Goal: Transaction & Acquisition: Purchase product/service

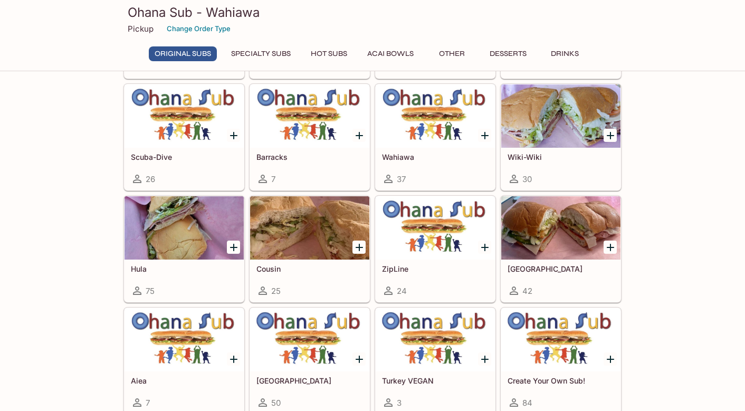
scroll to position [264, 0]
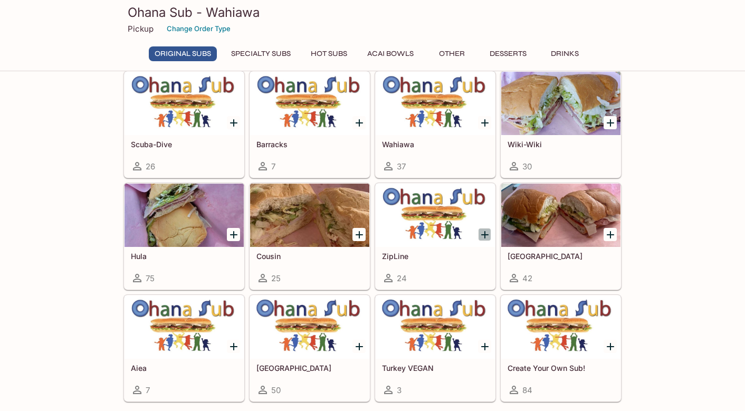
click at [484, 232] on icon "Add ZipLine" at bounding box center [485, 235] width 13 height 13
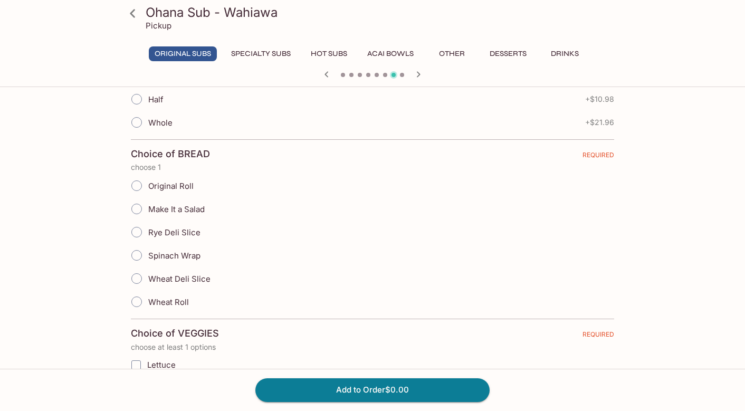
scroll to position [317, 0]
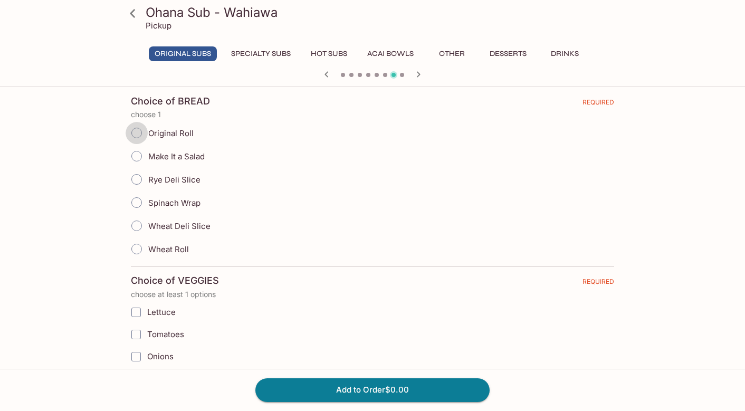
click at [139, 134] on input "Original Roll" at bounding box center [137, 133] width 22 height 22
radio input "true"
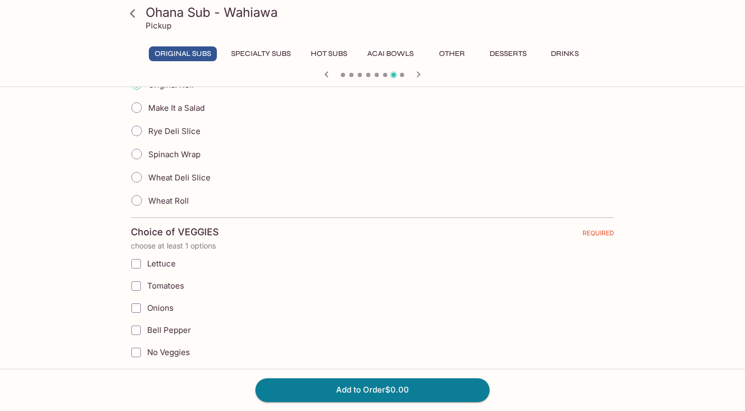
scroll to position [422, 0]
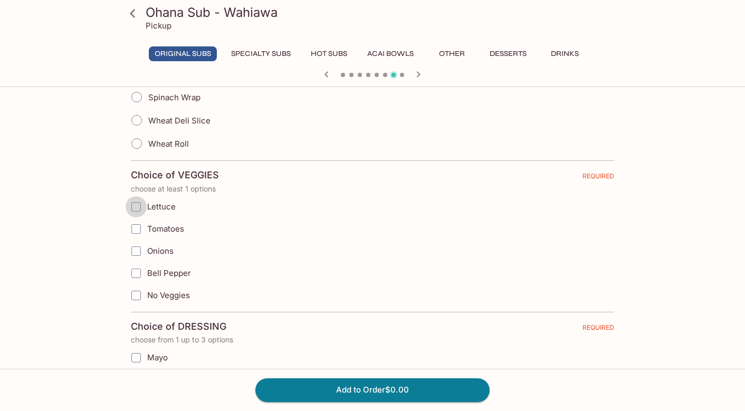
drag, startPoint x: 137, startPoint y: 206, endPoint x: 140, endPoint y: 220, distance: 14.6
click at [137, 207] on input "Lettuce" at bounding box center [136, 206] width 21 height 21
click at [140, 229] on input "Tomatoes" at bounding box center [136, 229] width 21 height 21
checkbox input "true"
click at [136, 210] on input "Lettuce" at bounding box center [136, 206] width 21 height 21
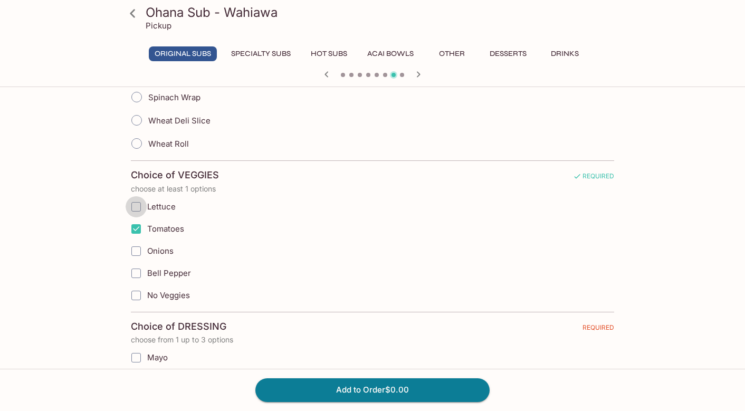
click at [137, 207] on input "Lettuce" at bounding box center [136, 206] width 21 height 21
click at [138, 207] on input "Lettuce" at bounding box center [136, 206] width 21 height 21
checkbox input "true"
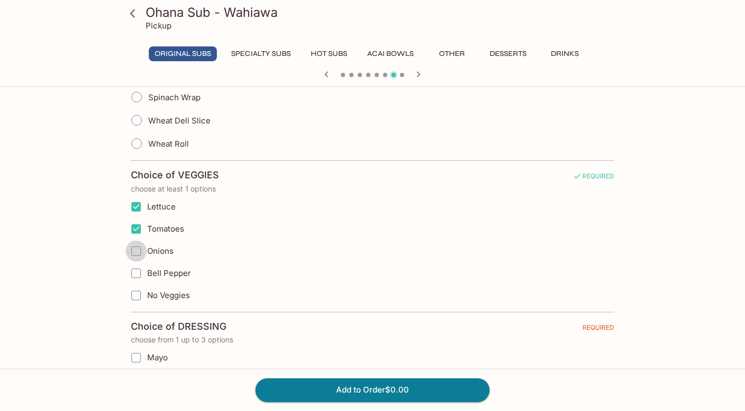
click at [136, 251] on input "Onions" at bounding box center [136, 251] width 21 height 21
checkbox input "false"
click at [136, 251] on input "Onions" at bounding box center [136, 251] width 21 height 21
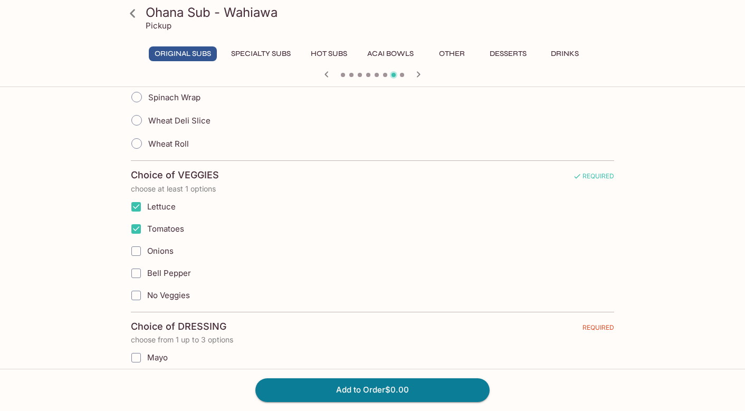
click at [137, 270] on input "Bell Pepper" at bounding box center [136, 273] width 21 height 21
checkbox input "true"
click at [136, 253] on input "Onions" at bounding box center [136, 251] width 21 height 21
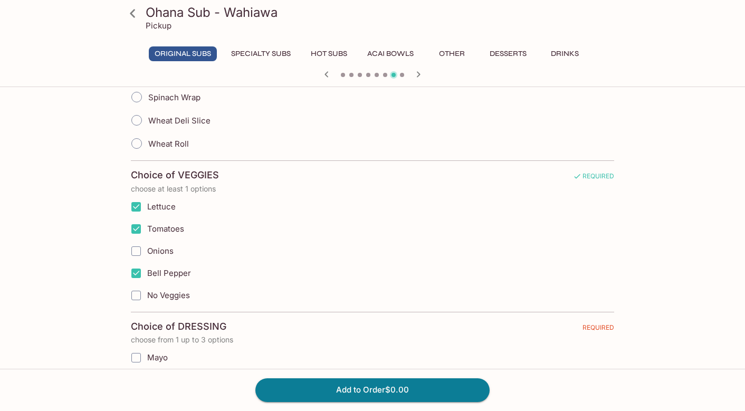
click at [136, 252] on input "Onions" at bounding box center [136, 251] width 21 height 21
checkbox input "true"
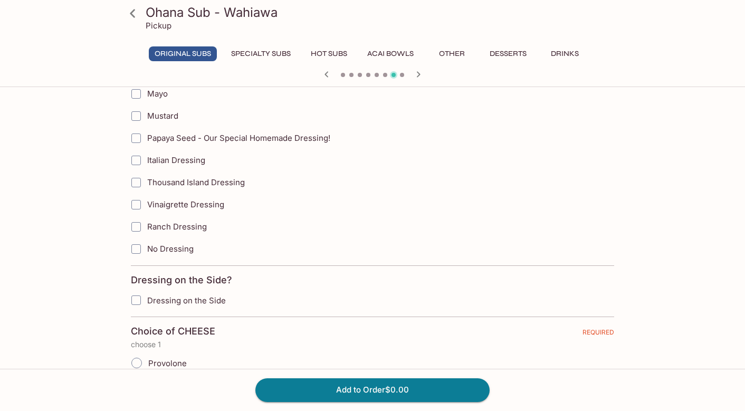
scroll to position [634, 0]
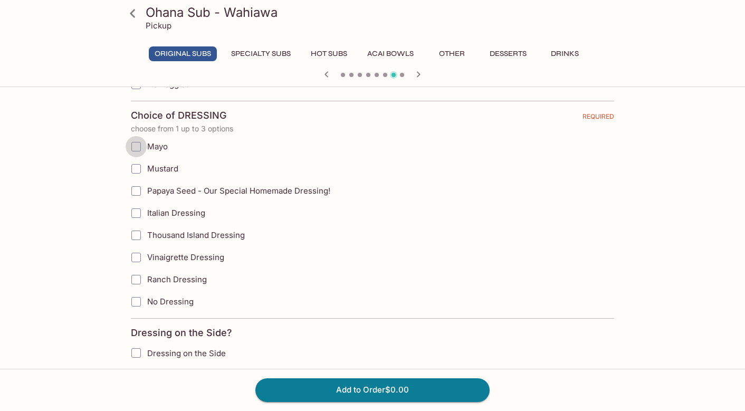
click at [139, 149] on input "Mayo" at bounding box center [136, 146] width 21 height 21
click at [137, 149] on input "Mayo" at bounding box center [136, 146] width 21 height 21
checkbox input "true"
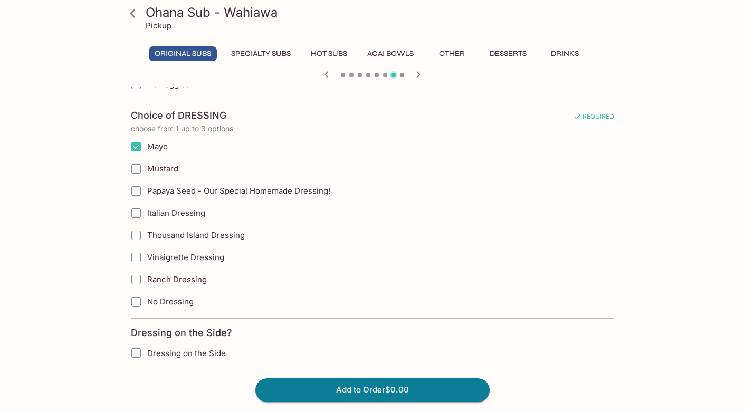
click at [136, 168] on input "Mustard" at bounding box center [136, 168] width 21 height 21
click at [136, 171] on input "Mustard" at bounding box center [136, 168] width 21 height 21
checkbox input "true"
click at [136, 171] on input "Mustard" at bounding box center [136, 168] width 21 height 21
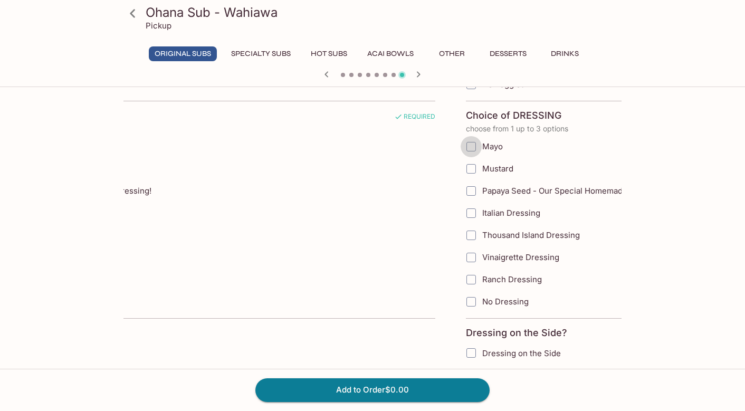
click at [472, 148] on input "Mayo" at bounding box center [471, 146] width 21 height 21
checkbox input "true"
click at [470, 169] on input "Mustard" at bounding box center [471, 168] width 21 height 21
checkbox input "true"
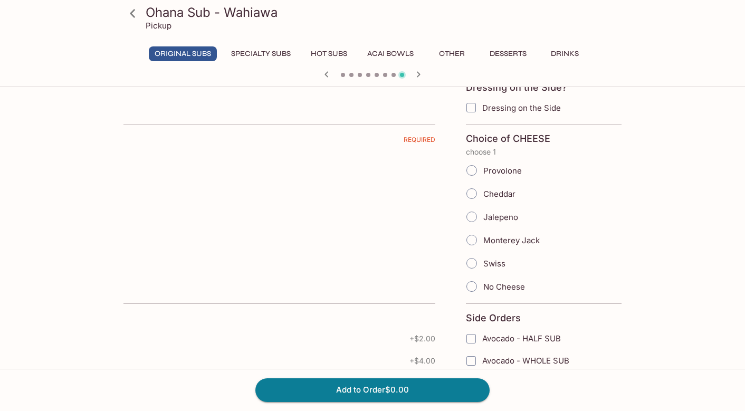
scroll to position [897, 0]
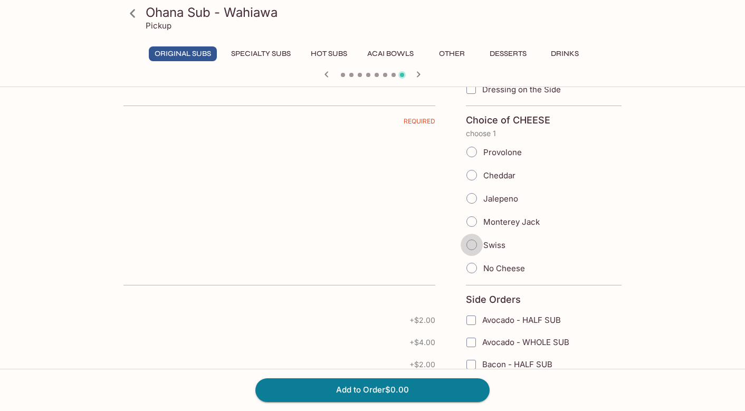
click at [475, 247] on input "Swiss" at bounding box center [472, 245] width 22 height 22
radio input "true"
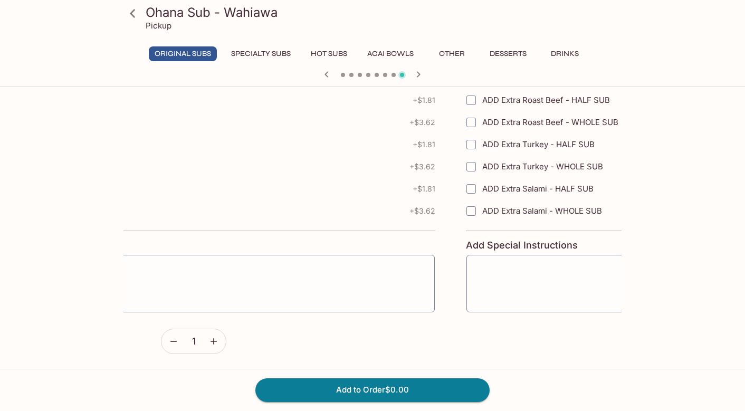
scroll to position [1679, 0]
click at [211, 344] on icon "button" at bounding box center [214, 341] width 11 height 11
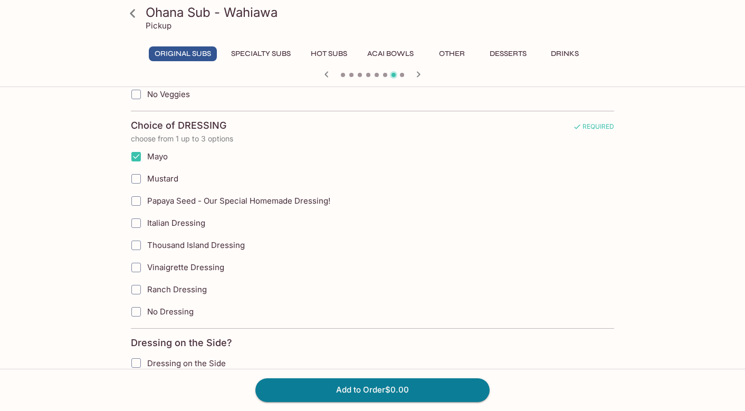
scroll to position [412, 0]
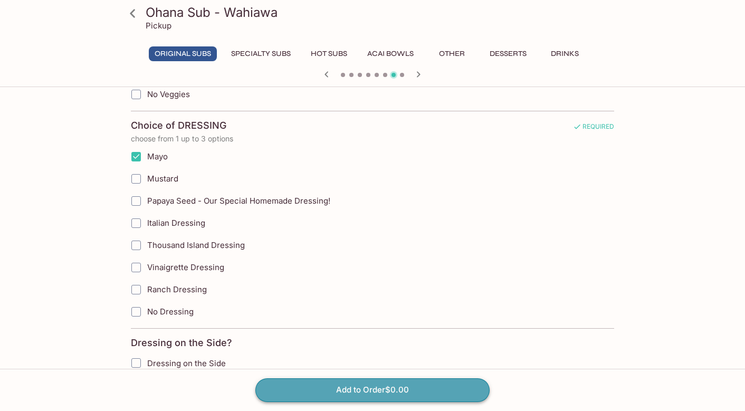
click at [289, 388] on button "Add to Order $0.00" at bounding box center [373, 390] width 234 height 23
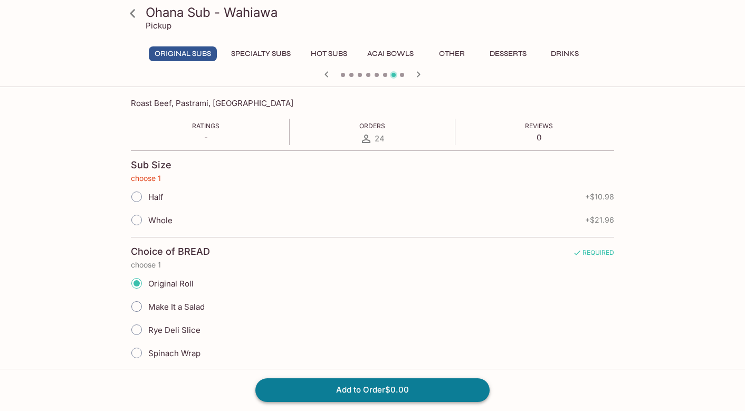
scroll to position [162, 0]
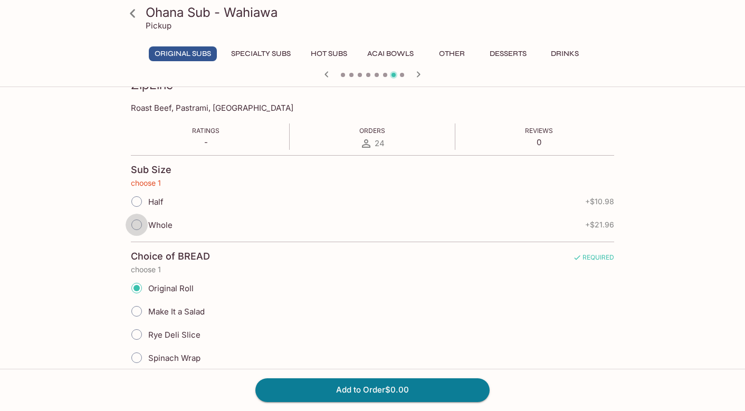
click at [141, 227] on input "Whole" at bounding box center [137, 225] width 22 height 22
radio input "true"
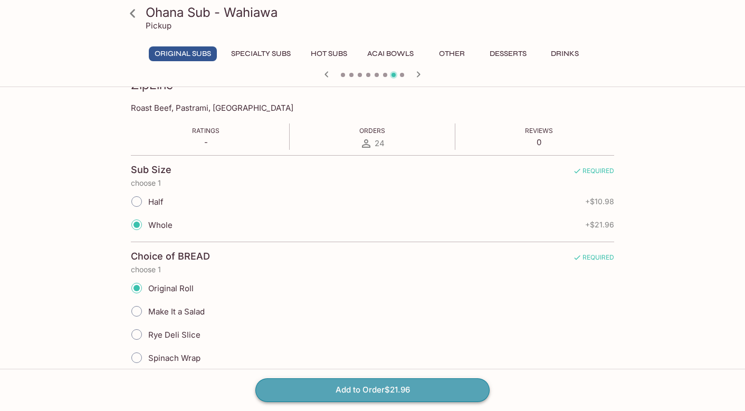
click at [373, 388] on button "Add to Order $21.96" at bounding box center [373, 390] width 234 height 23
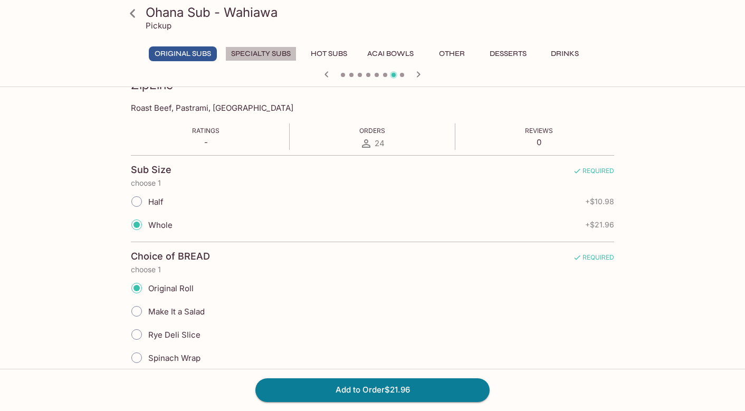
click at [283, 58] on button "Specialty Subs" at bounding box center [260, 53] width 71 height 15
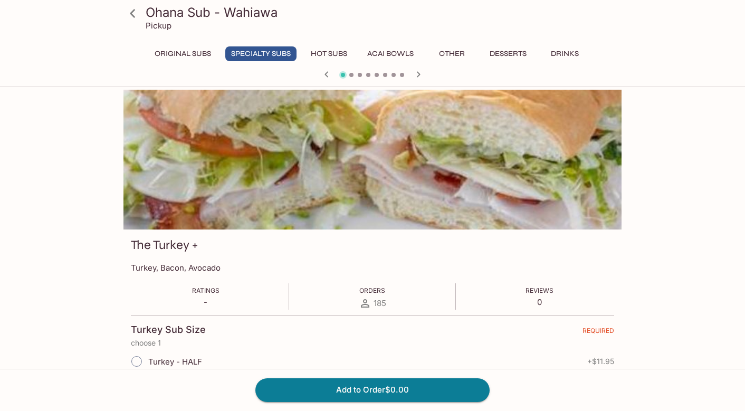
scroll to position [0, 0]
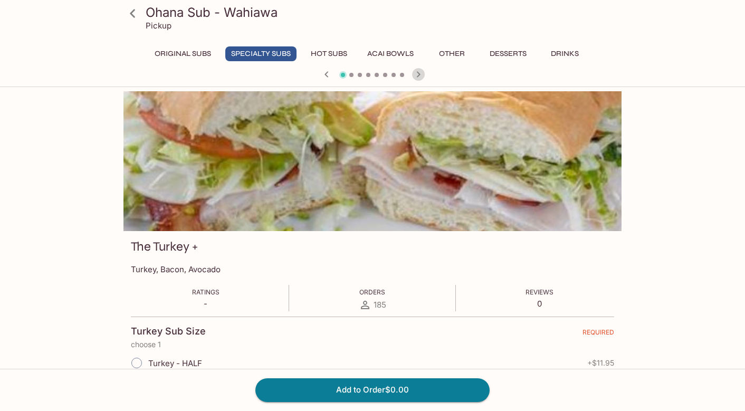
click at [417, 75] on icon "button" at bounding box center [418, 74] width 13 height 13
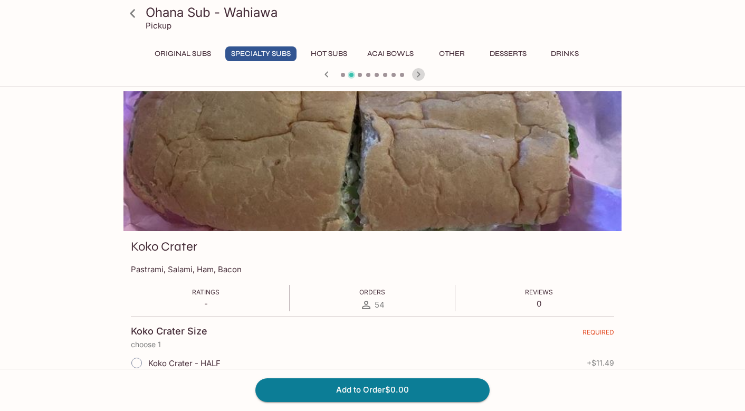
click at [417, 75] on icon "button" at bounding box center [418, 74] width 13 height 13
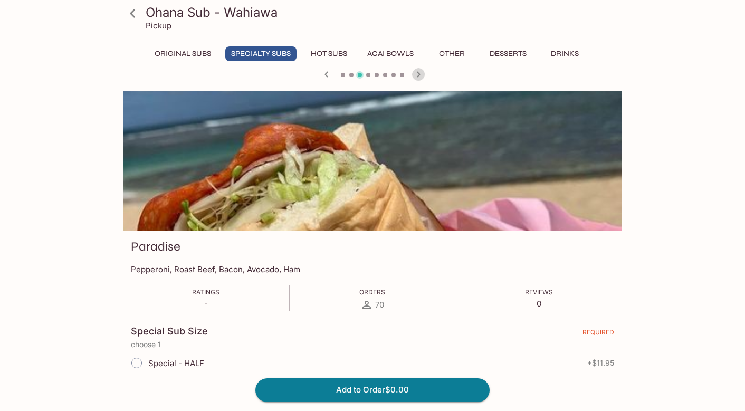
click at [417, 75] on icon "button" at bounding box center [418, 74] width 13 height 13
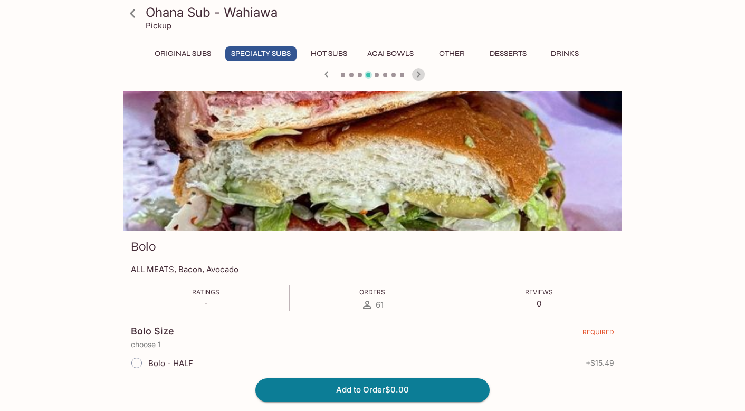
click at [417, 75] on icon "button" at bounding box center [418, 74] width 13 height 13
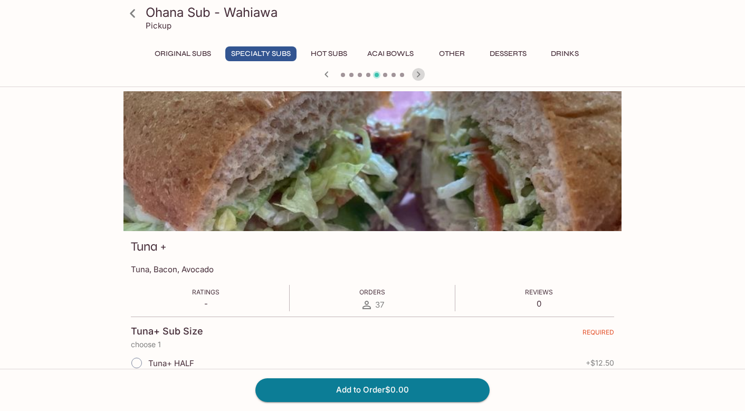
click at [417, 75] on icon "button" at bounding box center [418, 74] width 13 height 13
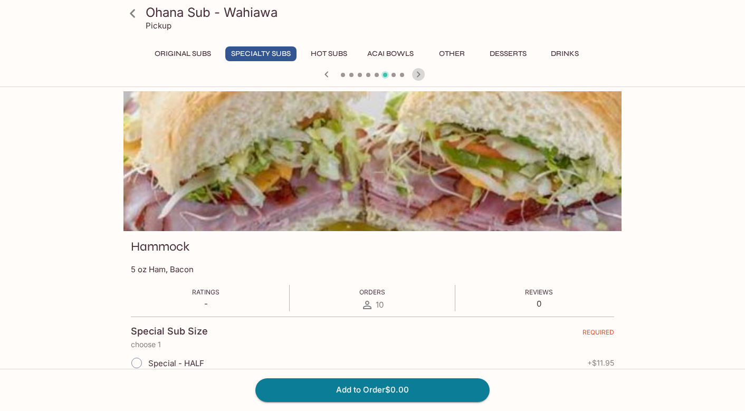
click at [417, 75] on icon "button" at bounding box center [418, 74] width 13 height 13
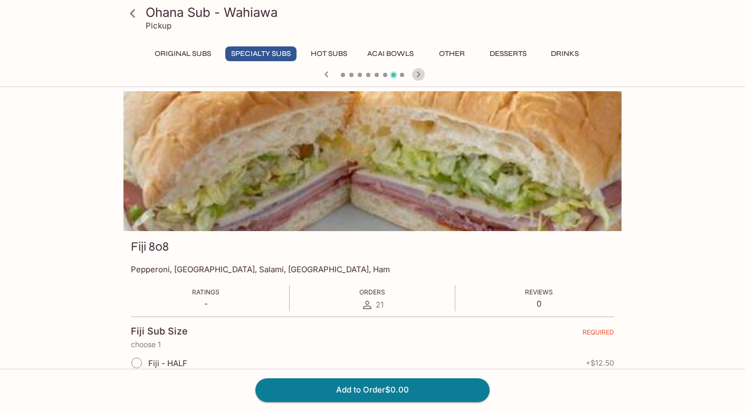
click at [417, 75] on icon "button" at bounding box center [418, 74] width 13 height 13
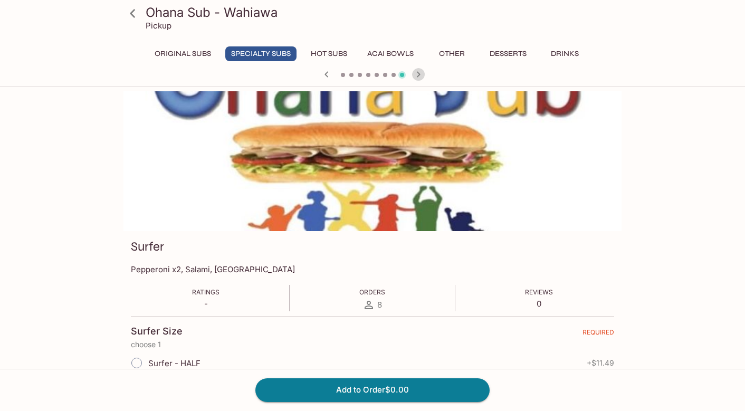
click at [417, 75] on icon "button" at bounding box center [418, 74] width 13 height 13
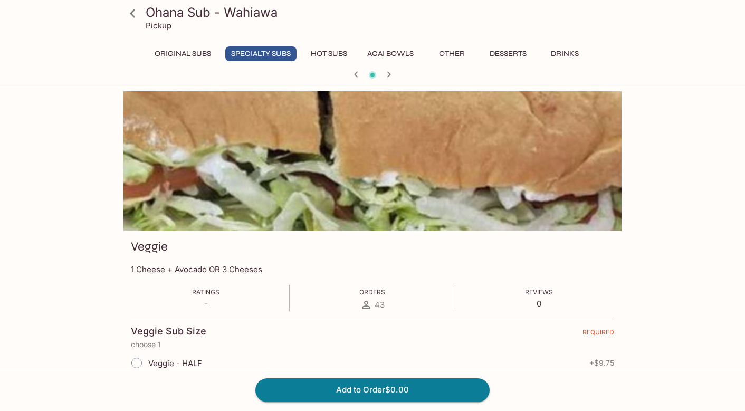
click at [417, 75] on div at bounding box center [372, 76] width 507 height 16
click at [392, 75] on icon "button" at bounding box center [389, 74] width 13 height 13
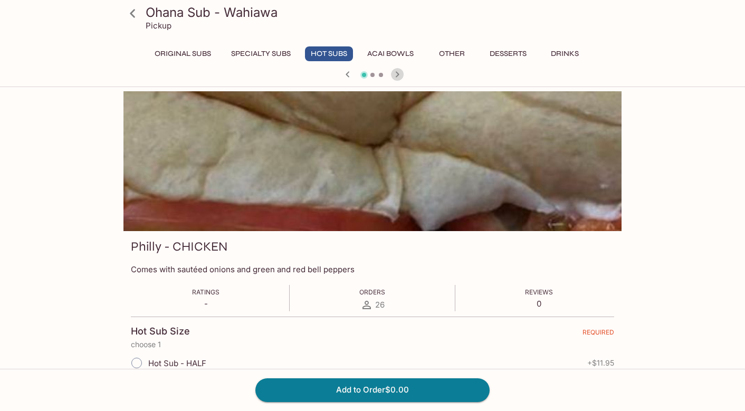
click at [395, 78] on icon "button" at bounding box center [397, 74] width 13 height 13
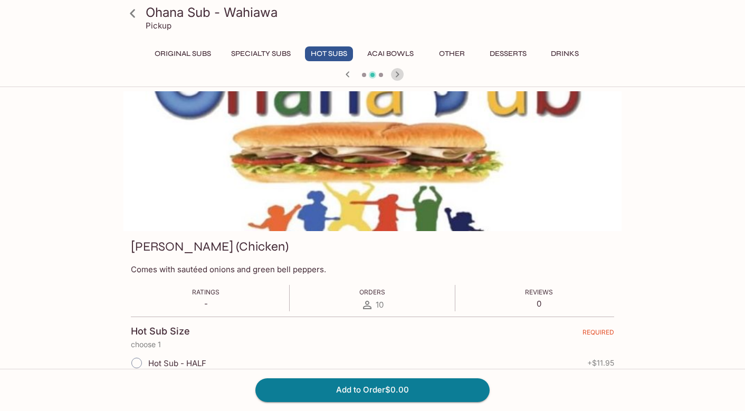
click at [395, 78] on icon "button" at bounding box center [397, 74] width 13 height 13
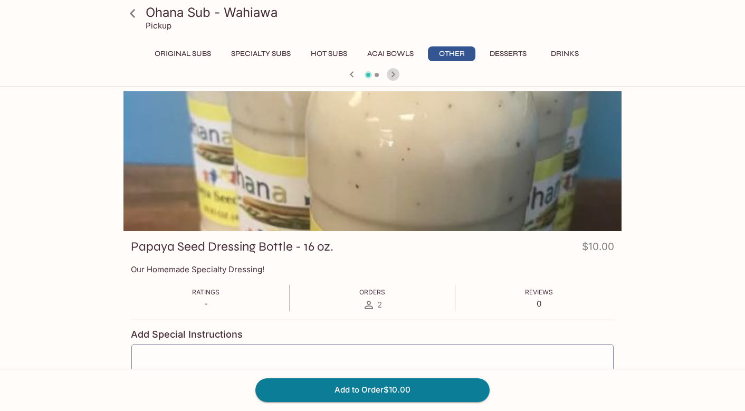
click at [395, 78] on icon "button" at bounding box center [393, 74] width 13 height 13
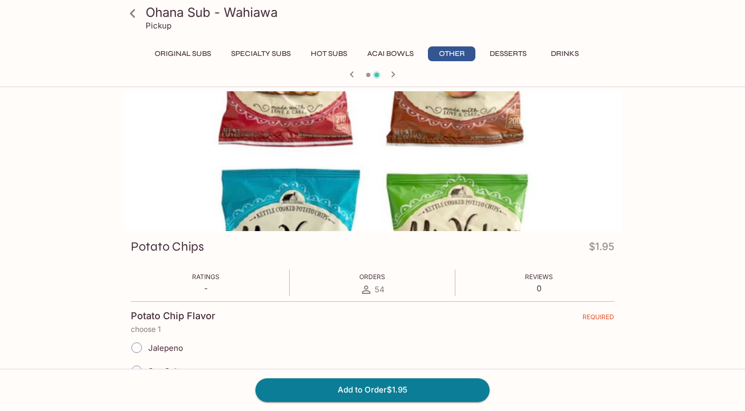
click at [395, 78] on icon "button" at bounding box center [393, 74] width 13 height 13
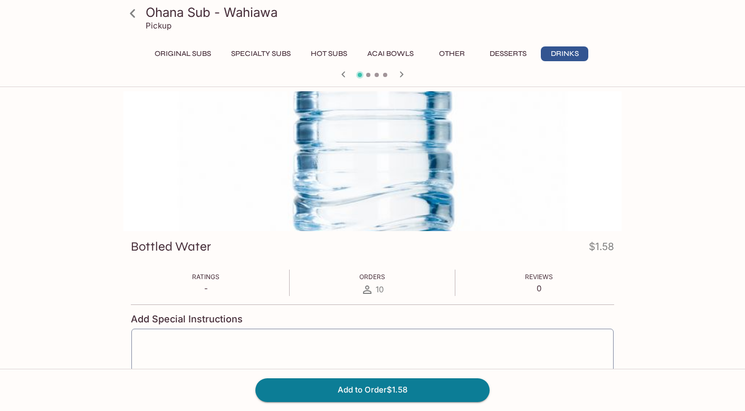
click at [242, 59] on button "Specialty Subs" at bounding box center [260, 53] width 71 height 15
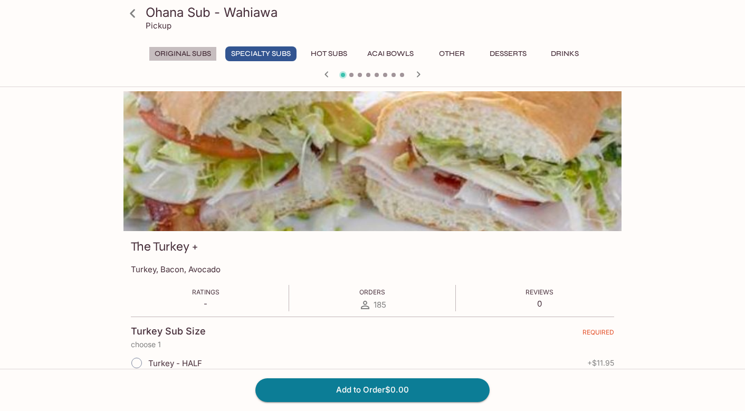
click at [188, 56] on button "Original Subs" at bounding box center [183, 53] width 68 height 15
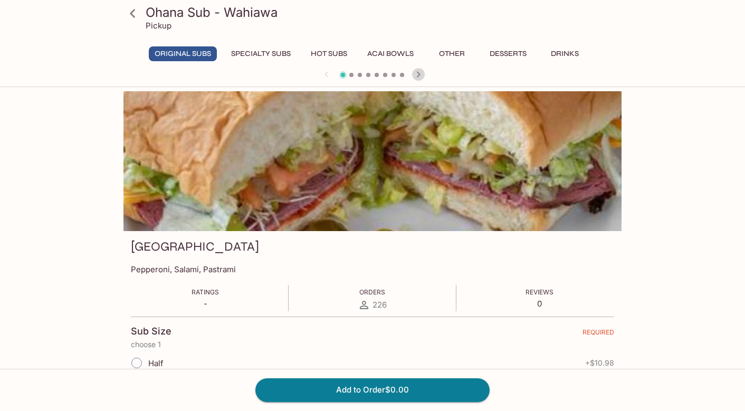
click at [419, 77] on icon "button" at bounding box center [418, 74] width 13 height 13
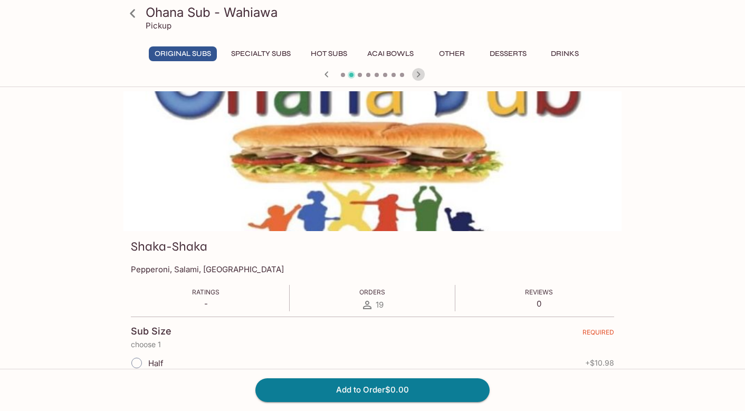
click at [419, 77] on icon "button" at bounding box center [418, 74] width 13 height 13
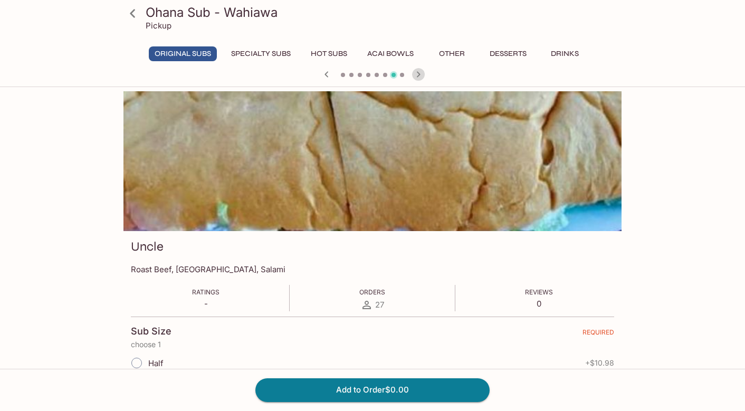
click at [419, 77] on icon "button" at bounding box center [418, 74] width 13 height 13
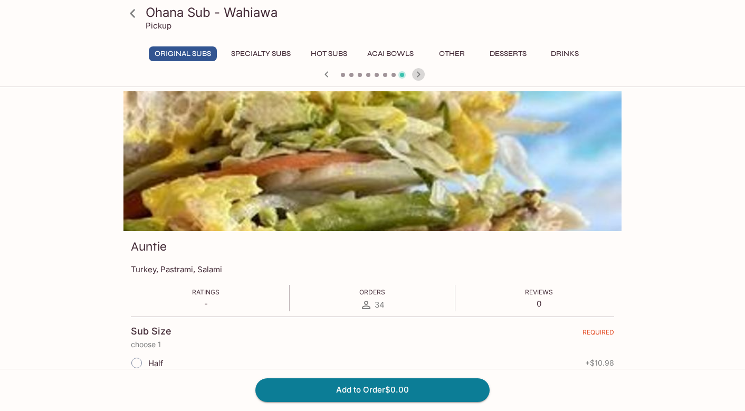
click at [419, 77] on icon "button" at bounding box center [418, 74] width 13 height 13
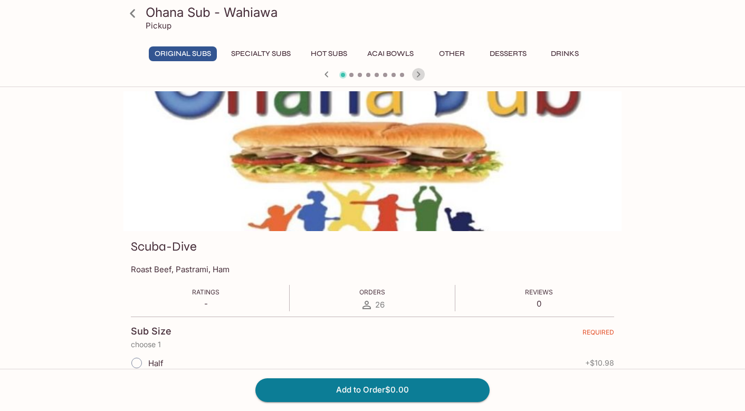
click at [419, 77] on icon "button" at bounding box center [418, 74] width 13 height 13
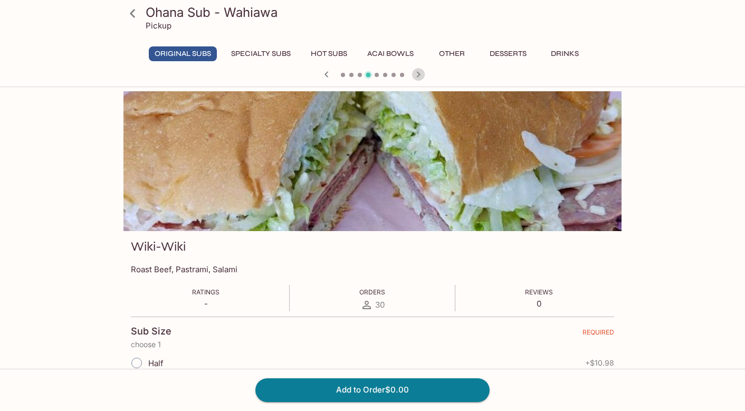
click at [419, 77] on icon "button" at bounding box center [418, 74] width 13 height 13
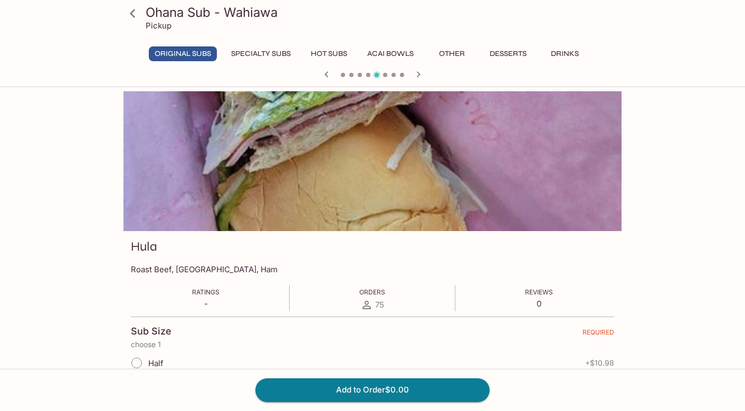
click at [419, 77] on icon "button" at bounding box center [418, 74] width 13 height 13
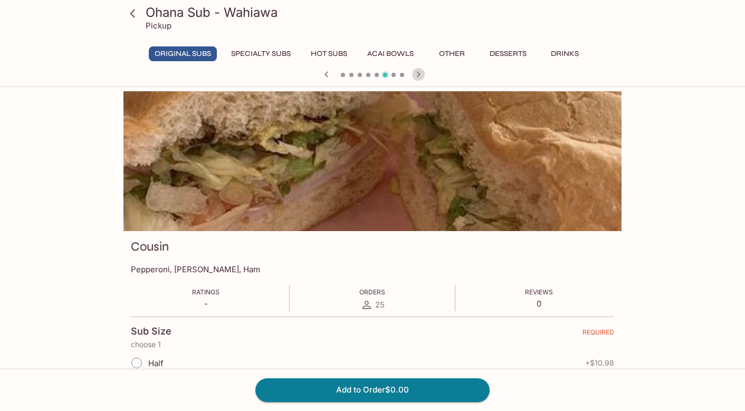
click at [419, 77] on icon "button" at bounding box center [418, 74] width 13 height 13
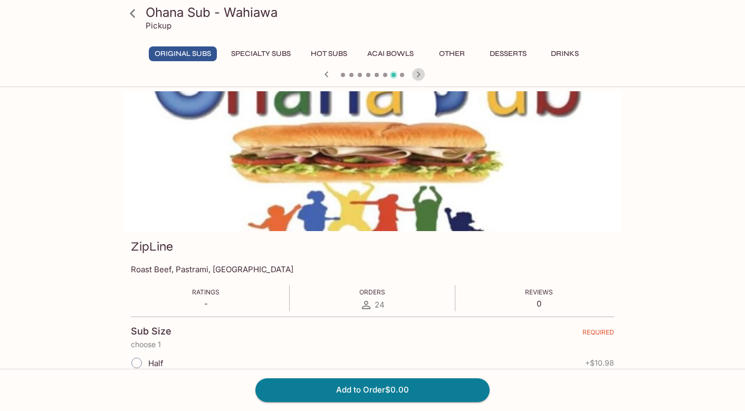
click at [419, 77] on icon "button" at bounding box center [418, 74] width 13 height 13
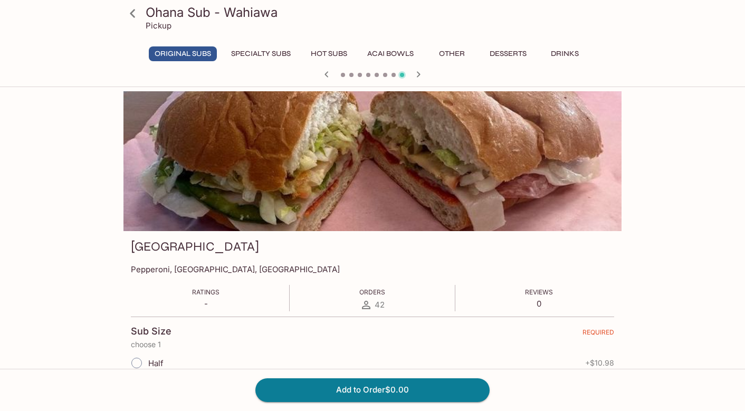
click at [419, 77] on icon "button" at bounding box center [418, 74] width 13 height 13
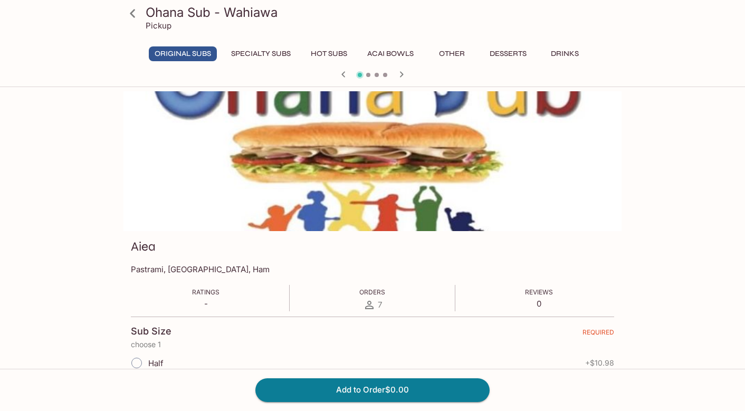
click at [419, 77] on div at bounding box center [372, 76] width 507 height 16
click at [131, 16] on icon at bounding box center [133, 13] width 18 height 18
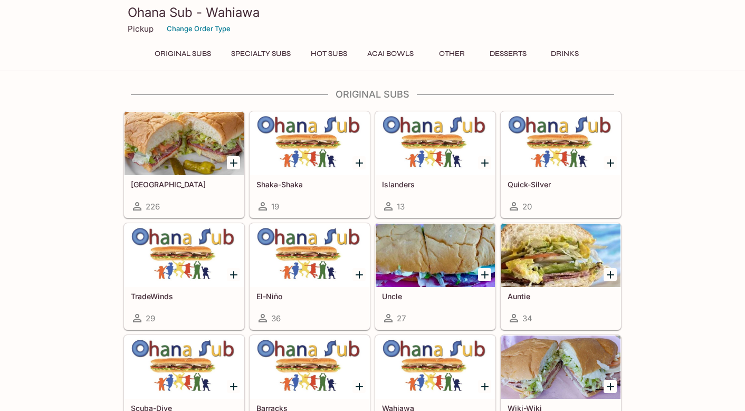
click at [131, 16] on h3 "Ohana Sub - Wahiawa" at bounding box center [373, 12] width 490 height 16
click at [273, 53] on button "Specialty Subs" at bounding box center [260, 53] width 71 height 15
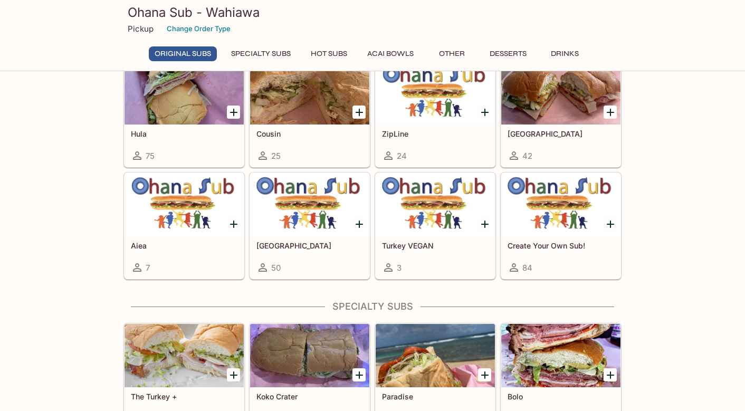
scroll to position [334, 0]
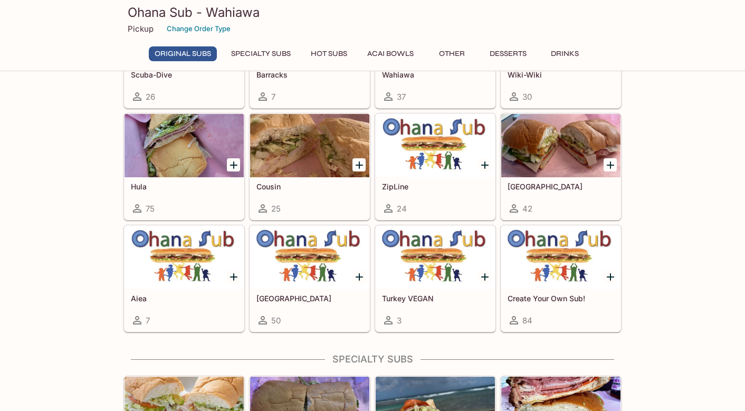
click at [420, 160] on div at bounding box center [435, 145] width 119 height 63
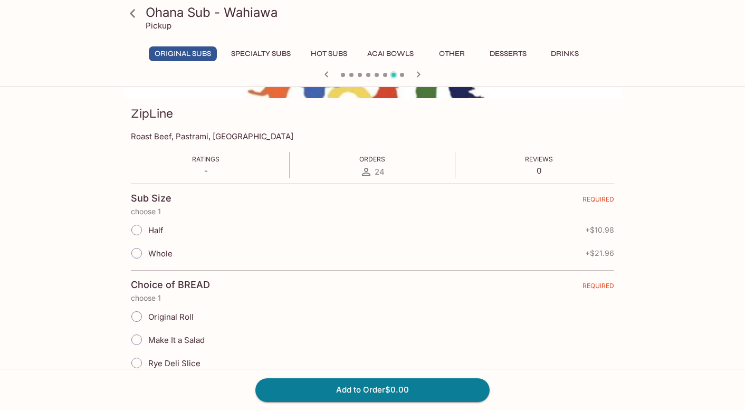
scroll to position [158, 0]
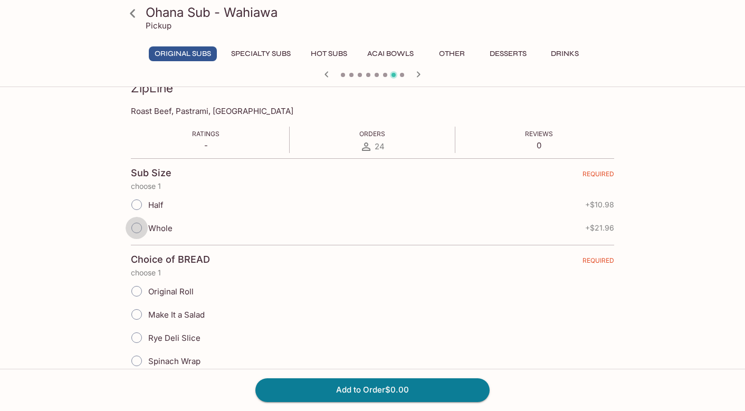
click at [137, 230] on input "Whole" at bounding box center [137, 228] width 22 height 22
click at [136, 228] on input "Whole" at bounding box center [137, 228] width 22 height 22
radio input "true"
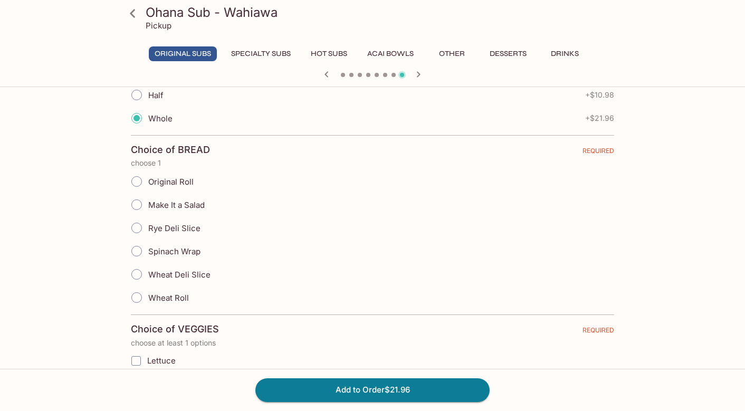
scroll to position [317, 0]
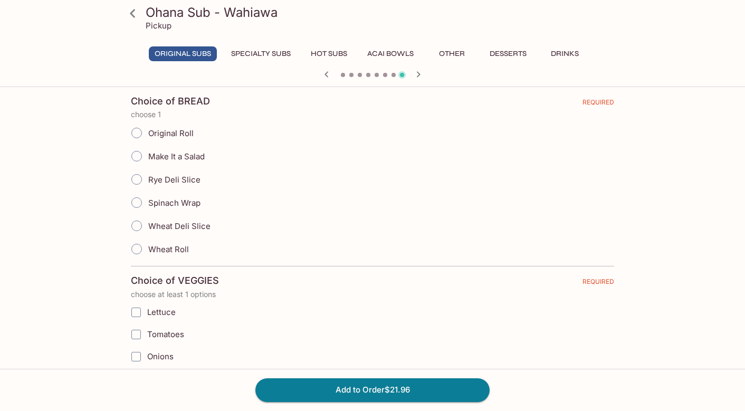
click at [134, 135] on input "Original Roll" at bounding box center [137, 133] width 22 height 22
click at [134, 311] on input "Lettuce" at bounding box center [136, 312] width 21 height 21
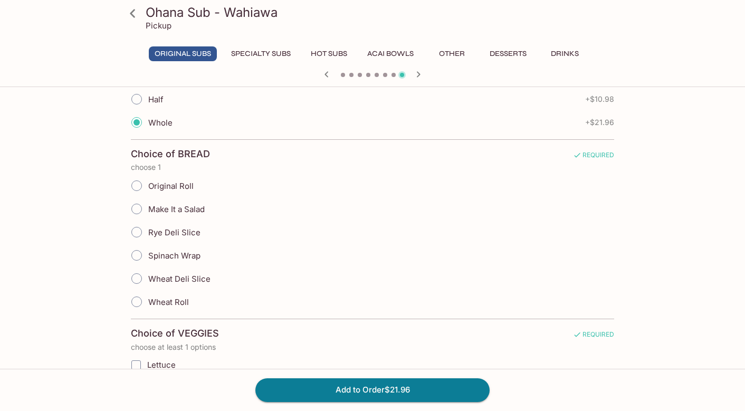
scroll to position [264, 0]
click at [137, 185] on input "Original Roll" at bounding box center [137, 186] width 22 height 22
click at [136, 185] on input "Original Roll" at bounding box center [137, 186] width 22 height 22
radio input "true"
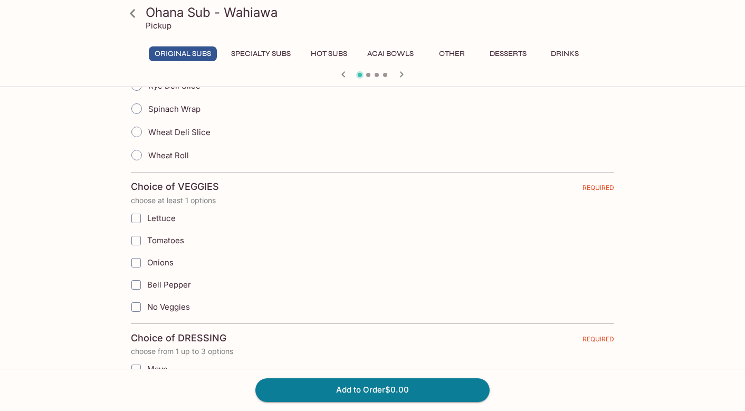
scroll to position [422, 0]
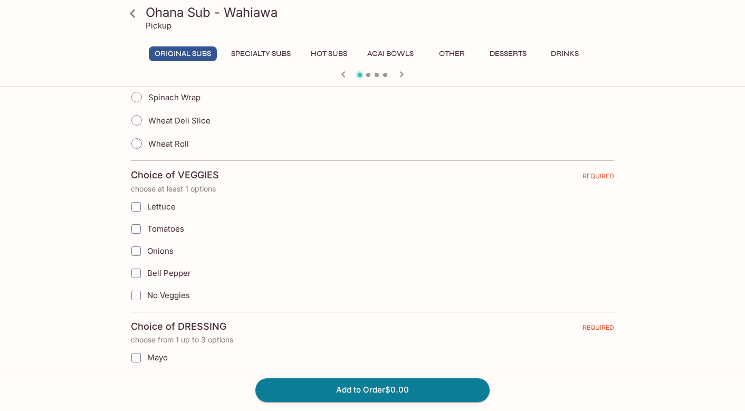
click at [138, 207] on input "Lettuce" at bounding box center [136, 206] width 21 height 21
click at [137, 210] on input "Lettuce" at bounding box center [136, 206] width 21 height 21
click at [135, 209] on input "Lettuce" at bounding box center [136, 206] width 21 height 21
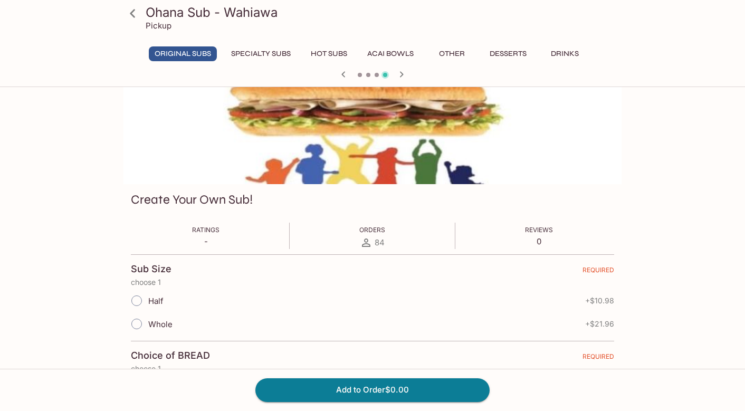
scroll to position [106, 0]
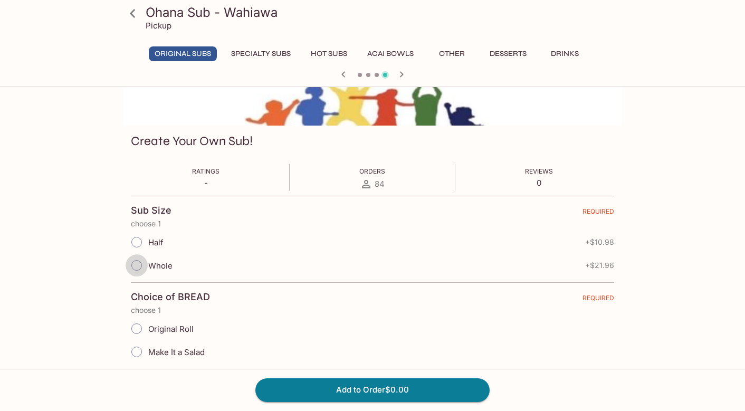
click at [138, 266] on input "Whole" at bounding box center [137, 265] width 22 height 22
click at [138, 267] on input "Whole" at bounding box center [137, 265] width 22 height 22
radio input "true"
click at [138, 267] on input "Whole" at bounding box center [137, 265] width 22 height 22
click at [134, 329] on input "Original Roll" at bounding box center [137, 329] width 22 height 22
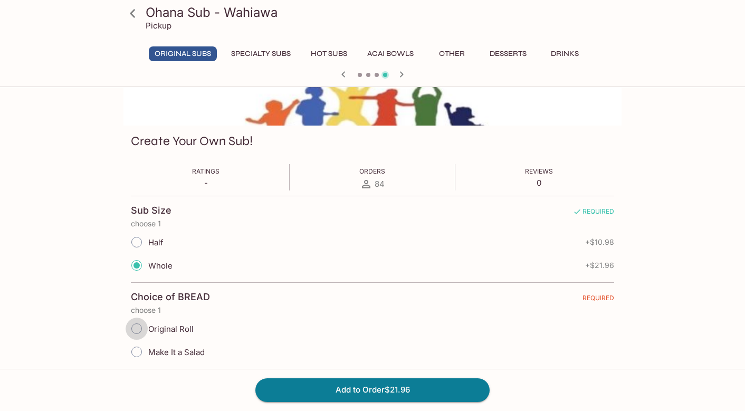
radio input "true"
click at [134, 329] on input "Original Roll" at bounding box center [137, 329] width 22 height 22
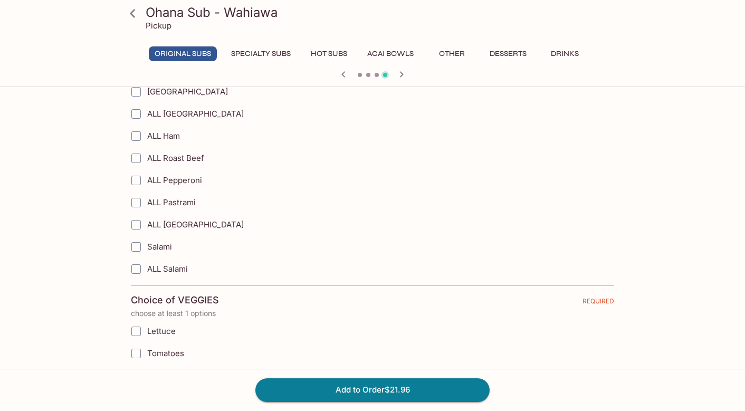
scroll to position [634, 0]
click at [264, 54] on button "Specialty Subs" at bounding box center [260, 53] width 71 height 15
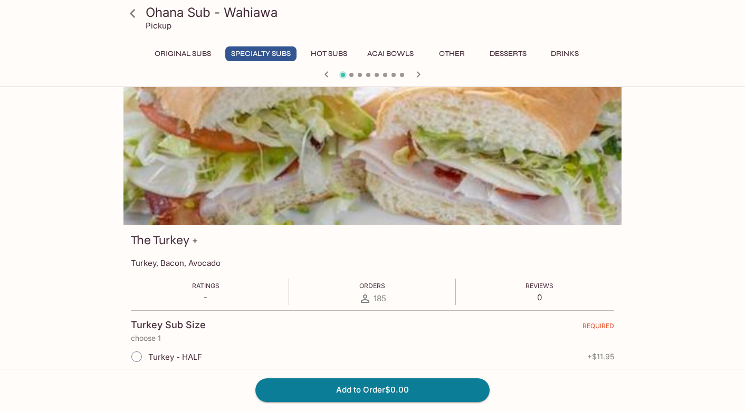
scroll to position [0, 0]
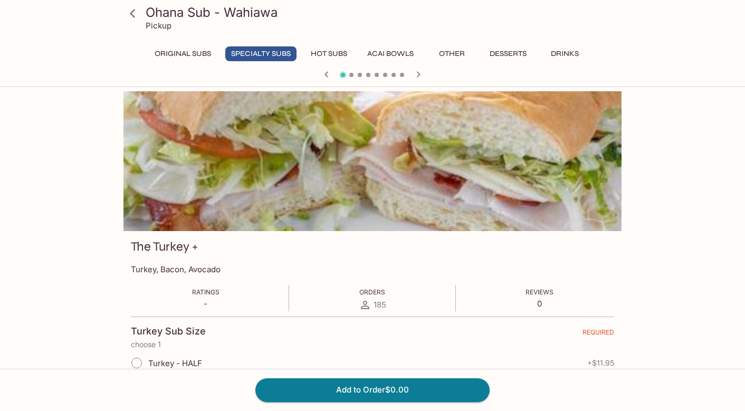
click at [137, 18] on icon at bounding box center [133, 13] width 18 height 18
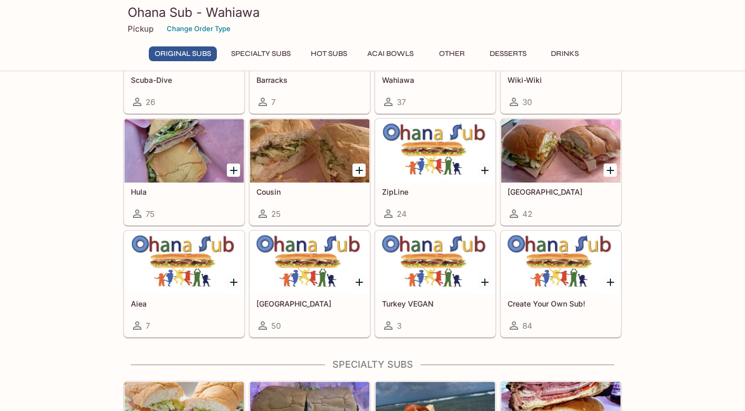
scroll to position [370, 0]
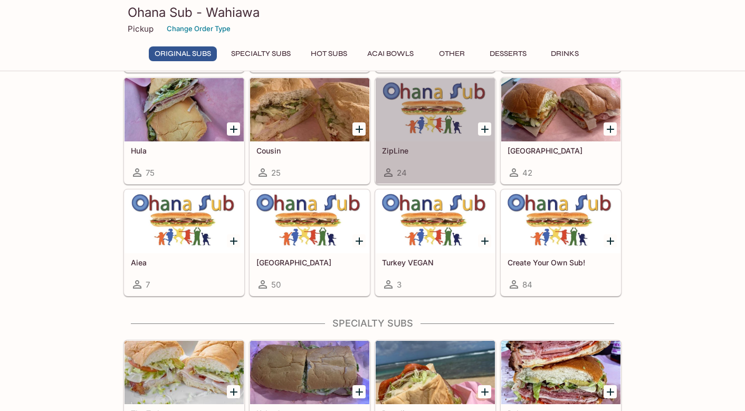
click at [419, 144] on div "ZipLine 24" at bounding box center [435, 162] width 119 height 42
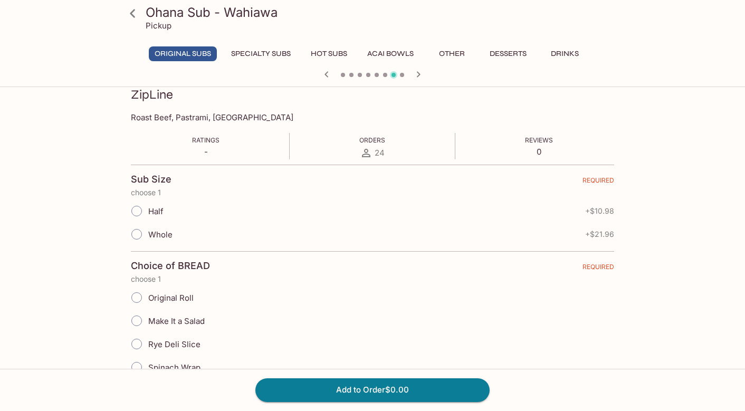
scroll to position [158, 0]
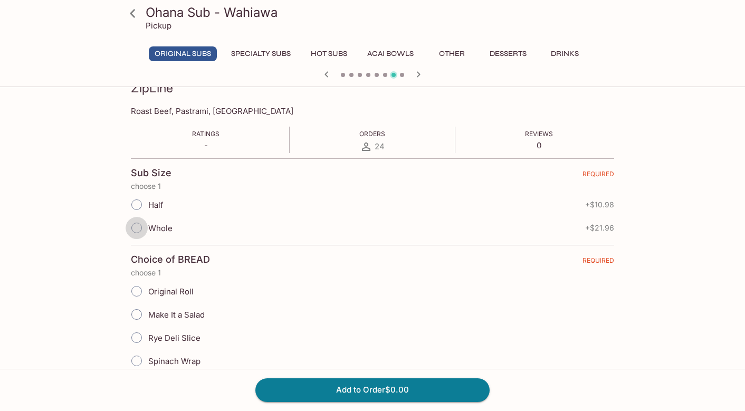
click at [135, 229] on input "Whole" at bounding box center [137, 228] width 22 height 22
radio input "true"
click at [133, 289] on input "Original Roll" at bounding box center [137, 291] width 22 height 22
radio input "true"
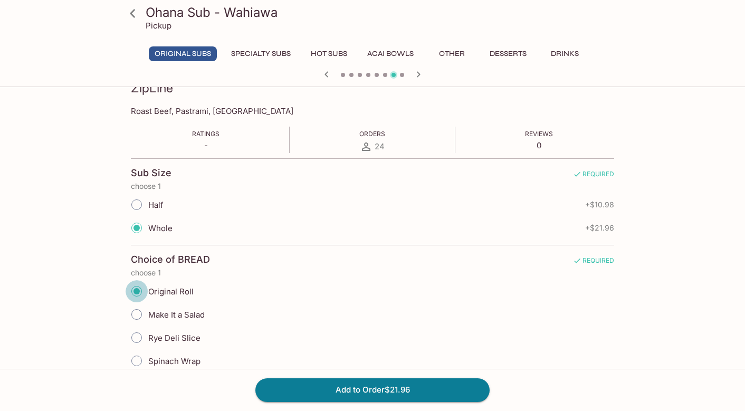
click at [133, 289] on input "Original Roll" at bounding box center [137, 291] width 22 height 22
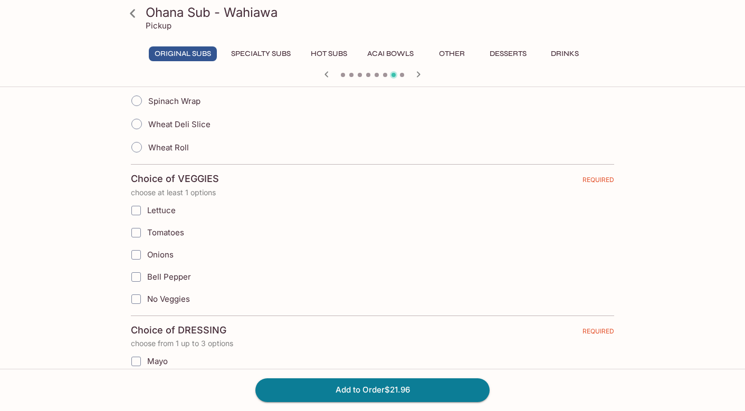
scroll to position [422, 0]
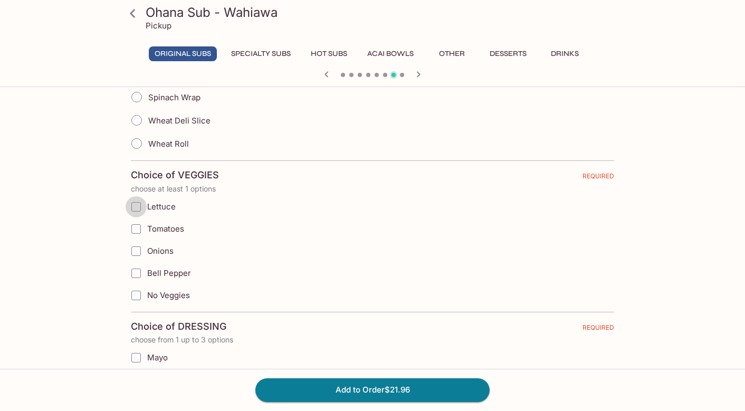
click at [138, 207] on input "Lettuce" at bounding box center [136, 206] width 21 height 21
checkbox input "true"
click at [138, 207] on input "Lettuce" at bounding box center [136, 206] width 21 height 21
click at [136, 228] on input "Tomatoes" at bounding box center [136, 229] width 21 height 21
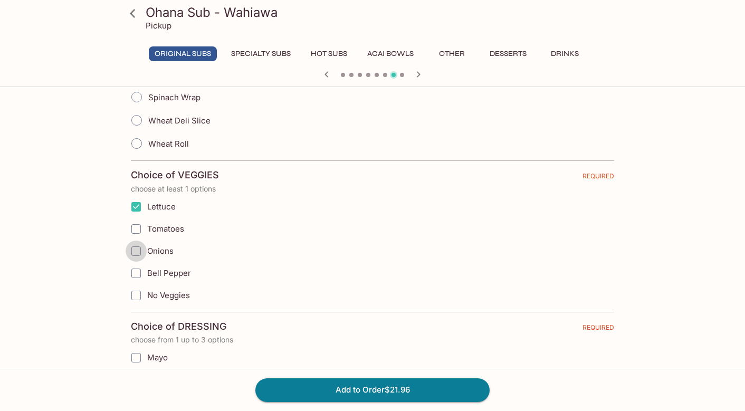
click at [137, 251] on input "Onions" at bounding box center [136, 251] width 21 height 21
click at [137, 251] on div "Onions" at bounding box center [373, 251] width 484 height 22
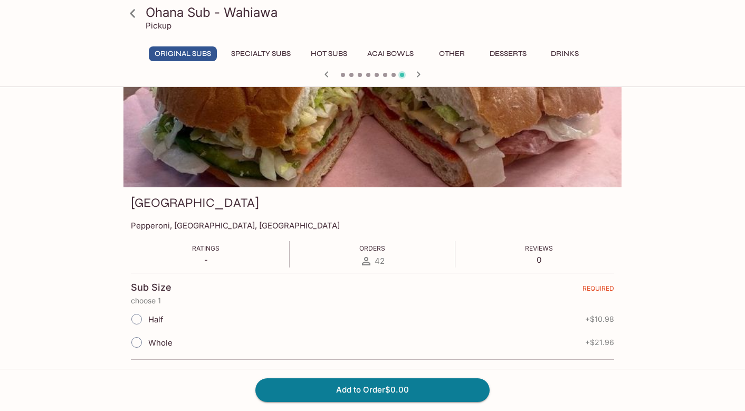
scroll to position [0, 0]
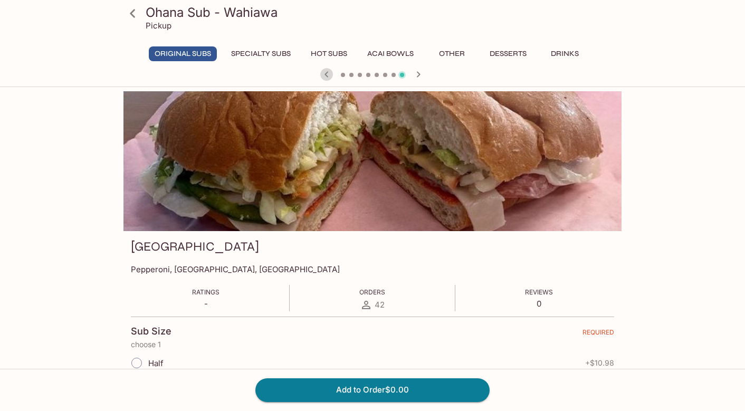
click at [326, 75] on icon "button" at bounding box center [327, 74] width 4 height 6
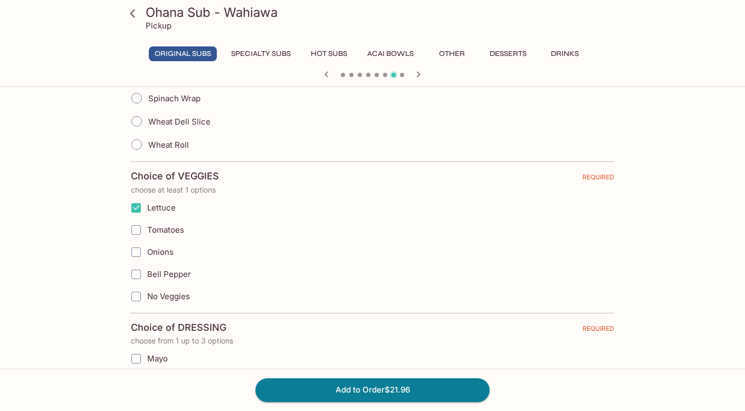
scroll to position [422, 0]
click at [137, 230] on input "Tomatoes" at bounding box center [136, 229] width 21 height 21
click at [134, 229] on input "Tomatoes" at bounding box center [136, 229] width 21 height 21
checkbox input "true"
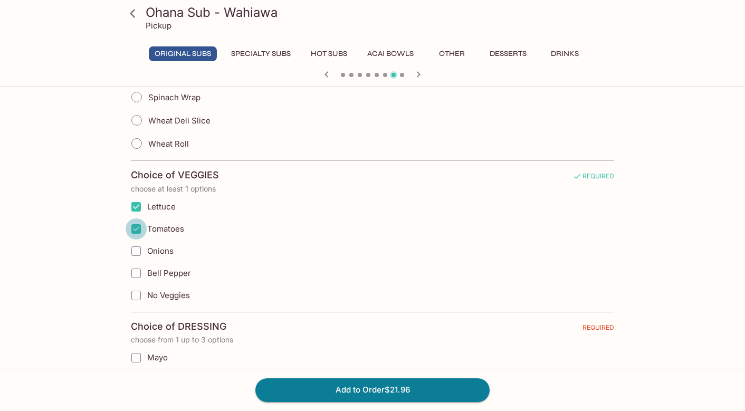
click at [134, 229] on input "Tomatoes" at bounding box center [136, 229] width 21 height 21
click at [136, 248] on input "Onions" at bounding box center [136, 251] width 21 height 21
checkbox input "true"
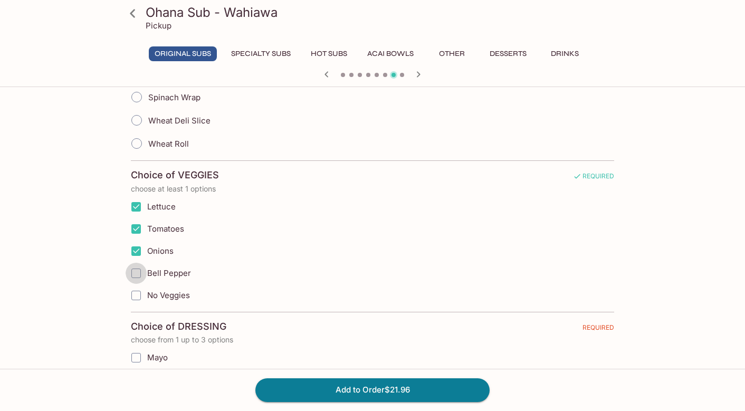
click at [137, 272] on input "Bell Pepper" at bounding box center [136, 273] width 21 height 21
checkbox input "true"
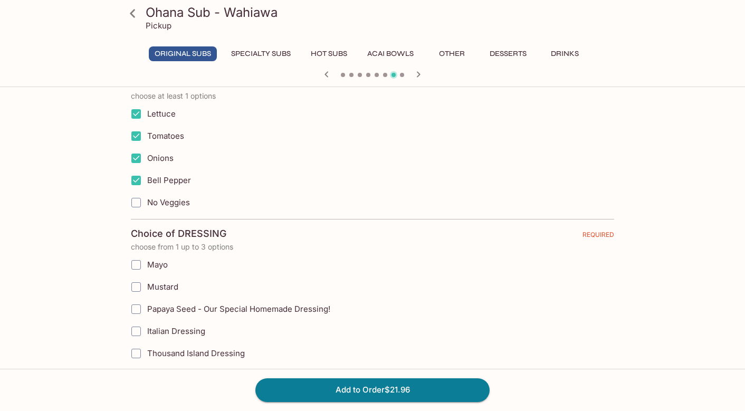
scroll to position [528, 0]
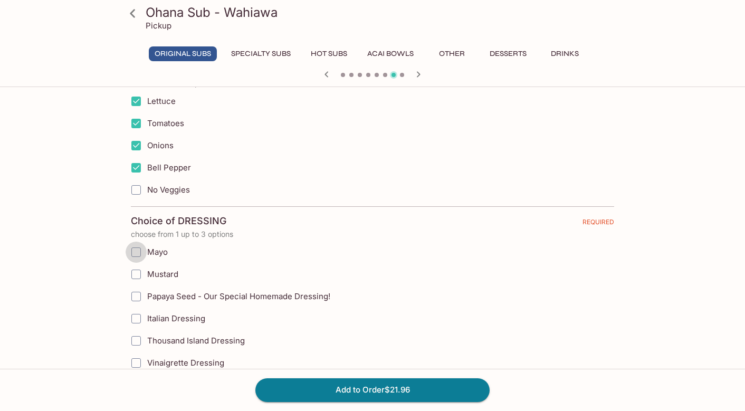
click at [134, 255] on input "Mayo" at bounding box center [136, 252] width 21 height 21
click at [136, 253] on input "Mayo" at bounding box center [136, 252] width 21 height 21
click at [327, 74] on icon "button" at bounding box center [326, 74] width 13 height 13
click at [136, 254] on input "Mayo" at bounding box center [136, 252] width 21 height 21
checkbox input "true"
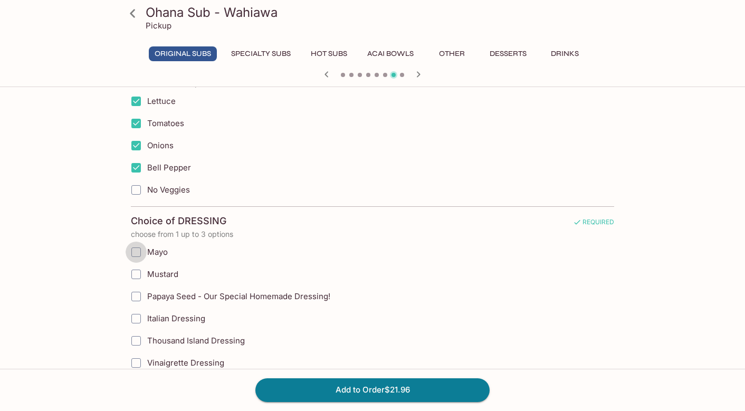
click at [135, 256] on input "Mayo" at bounding box center [136, 252] width 21 height 21
click at [325, 77] on icon "button" at bounding box center [326, 74] width 13 height 13
click at [137, 256] on input "Mayo" at bounding box center [136, 252] width 21 height 21
click at [136, 256] on input "Mayo" at bounding box center [136, 252] width 21 height 21
click at [326, 78] on icon "button" at bounding box center [326, 74] width 13 height 13
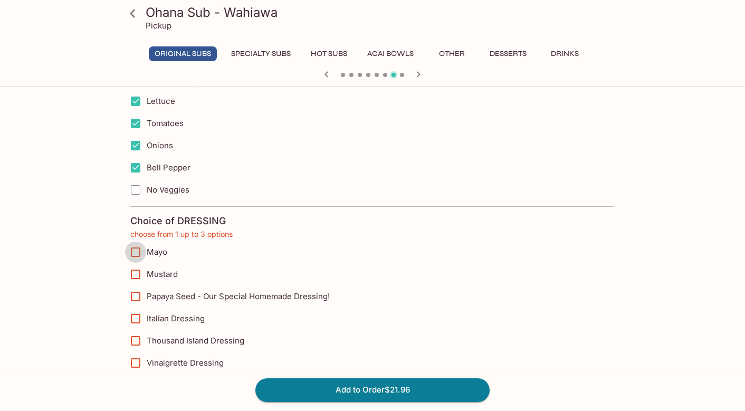
click at [139, 253] on input "Mayo" at bounding box center [135, 252] width 21 height 21
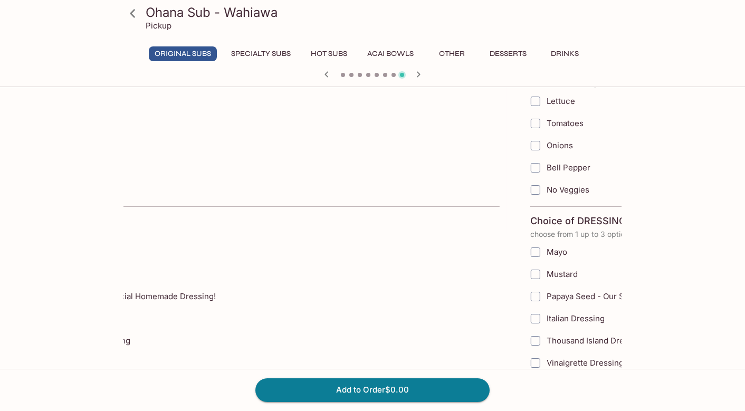
click at [138, 253] on label "Mayo" at bounding box center [205, 252] width 388 height 22
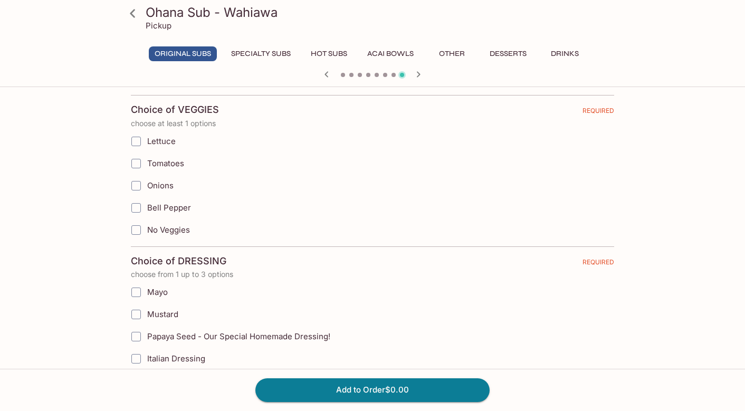
scroll to position [475, 0]
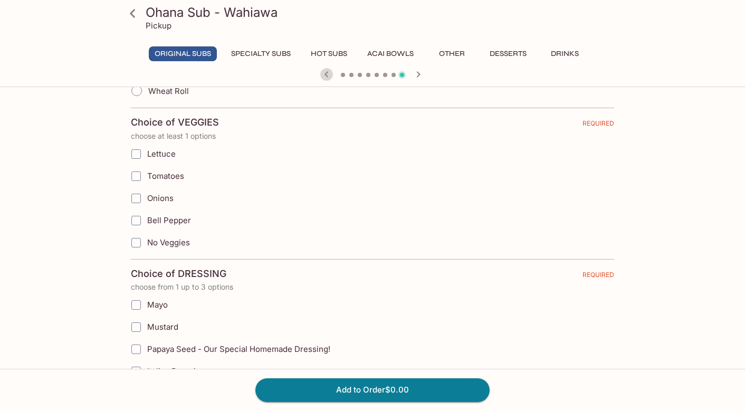
click at [329, 78] on icon "button" at bounding box center [326, 74] width 13 height 13
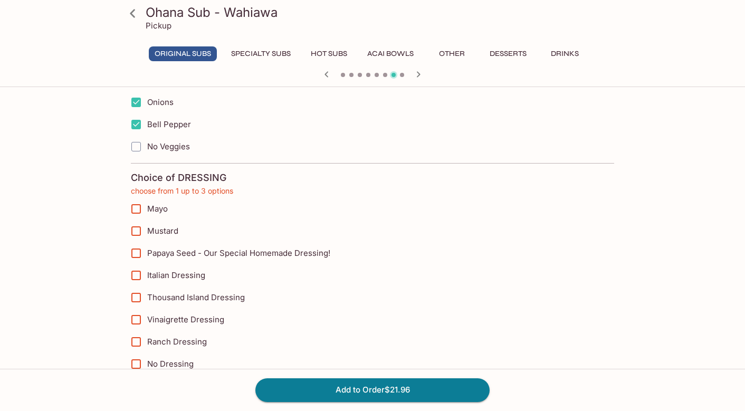
scroll to position [581, 0]
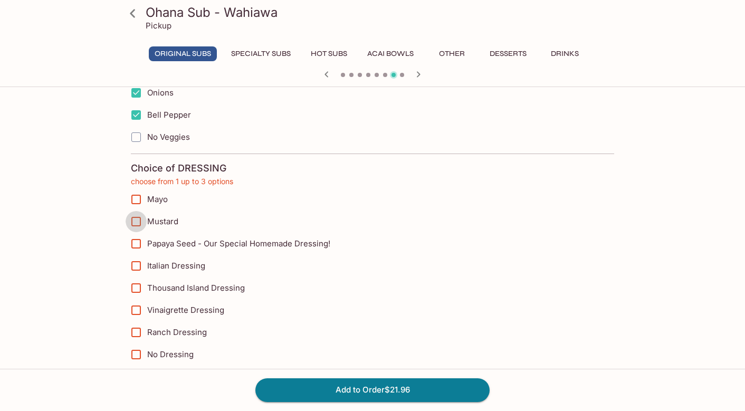
click at [140, 221] on input "Mustard" at bounding box center [136, 221] width 21 height 21
checkbox input "true"
click at [136, 202] on input "Mayo" at bounding box center [136, 199] width 21 height 21
click at [139, 200] on input "Mayo" at bounding box center [136, 199] width 21 height 21
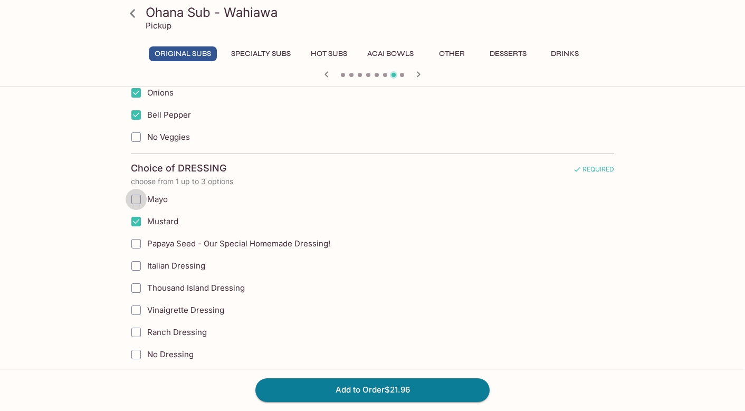
click at [138, 198] on input "Mayo" at bounding box center [136, 199] width 21 height 21
checkbox input "true"
click at [138, 199] on input "Mayo" at bounding box center [136, 199] width 21 height 21
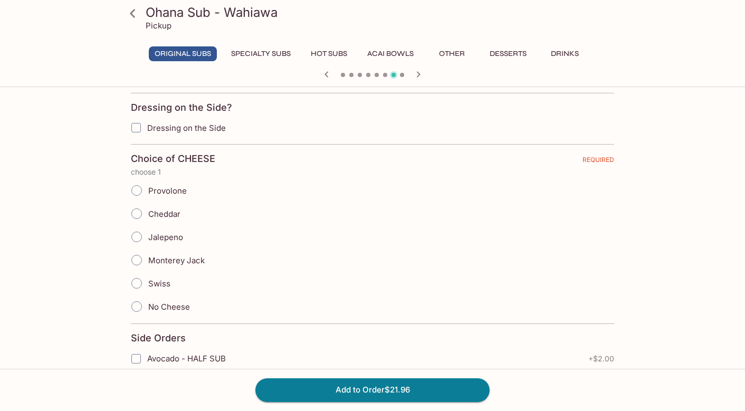
scroll to position [897, 0]
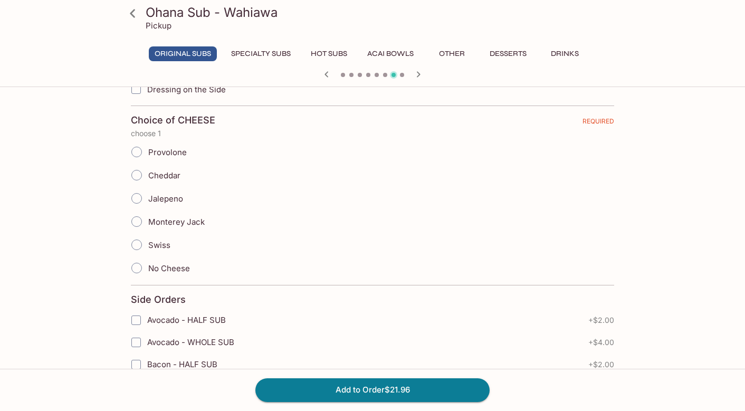
click at [138, 245] on input "Swiss" at bounding box center [137, 245] width 22 height 22
drag, startPoint x: 327, startPoint y: 71, endPoint x: 289, endPoint y: 122, distance: 63.7
click at [327, 74] on icon "button" at bounding box center [326, 74] width 13 height 13
click at [137, 245] on input "Swiss" at bounding box center [137, 245] width 22 height 22
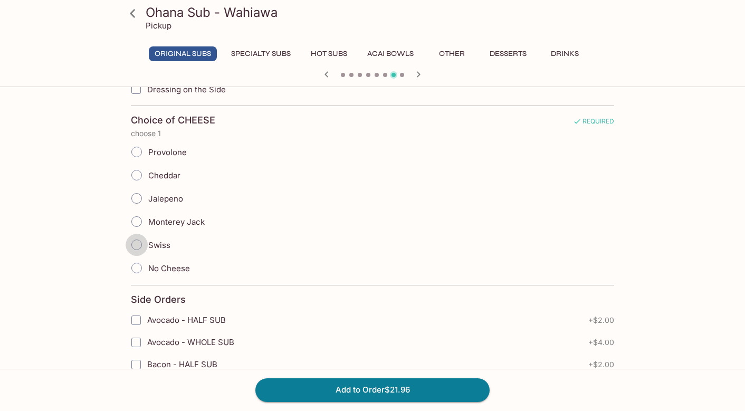
click at [137, 244] on input "Swiss" at bounding box center [137, 245] width 22 height 22
click at [137, 247] on input "Swiss" at bounding box center [137, 245] width 22 height 22
radio input "true"
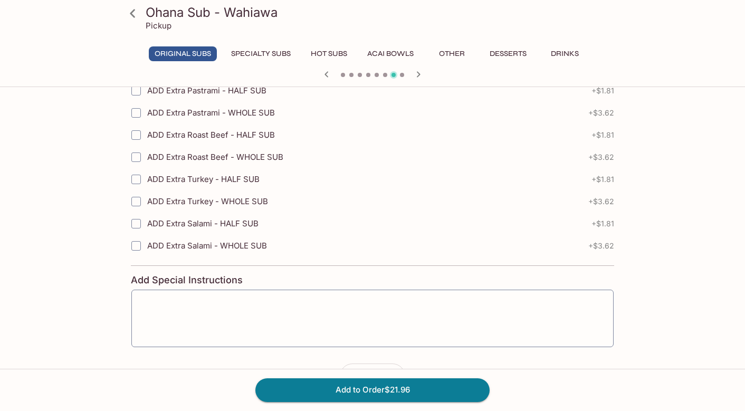
scroll to position [1679, 0]
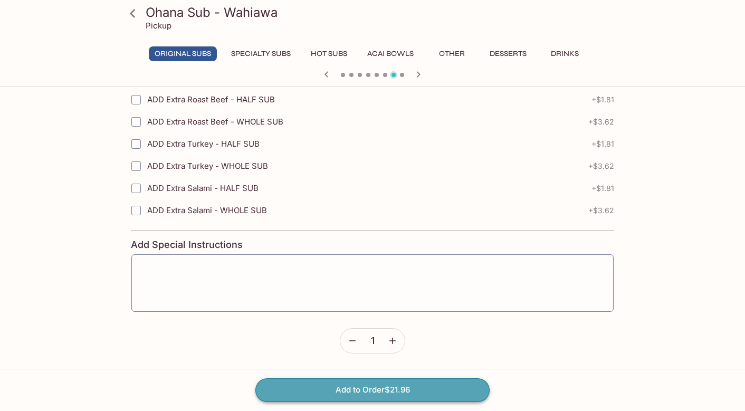
click at [350, 393] on button "Add to Order $21.96" at bounding box center [373, 390] width 234 height 23
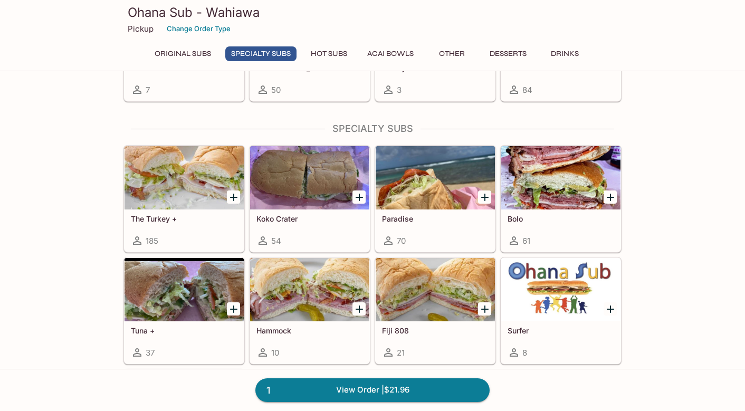
scroll to position [634, 0]
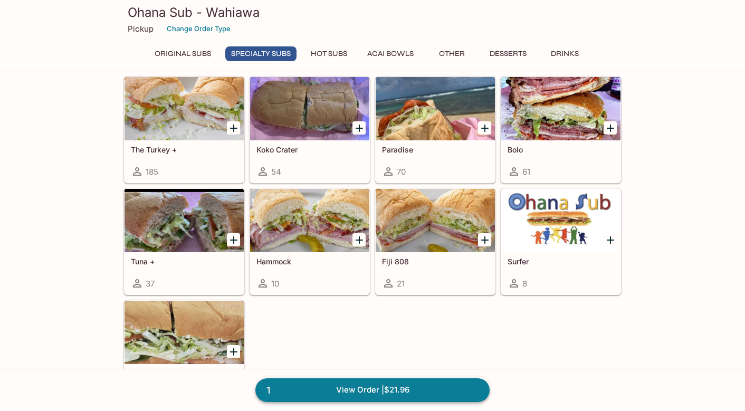
click at [365, 392] on link "1 View Order | $21.96" at bounding box center [373, 390] width 234 height 23
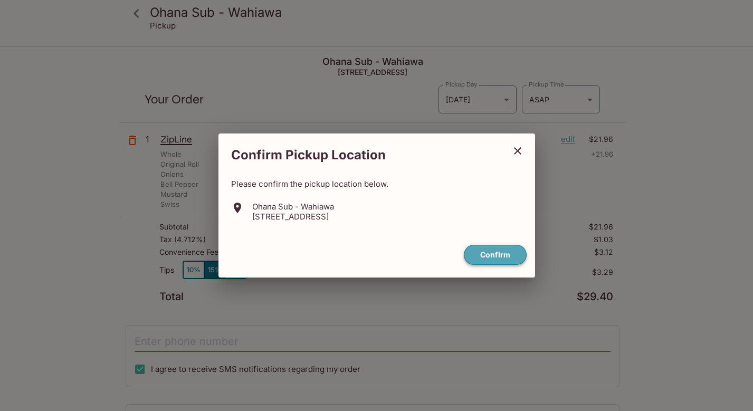
click at [509, 258] on button "Confirm" at bounding box center [495, 255] width 63 height 21
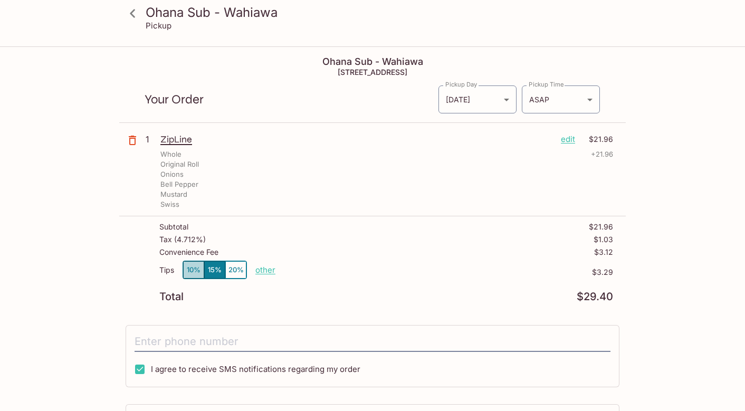
click at [190, 274] on button "10%" at bounding box center [193, 269] width 21 height 17
click at [569, 141] on p "edit" at bounding box center [568, 140] width 14 height 12
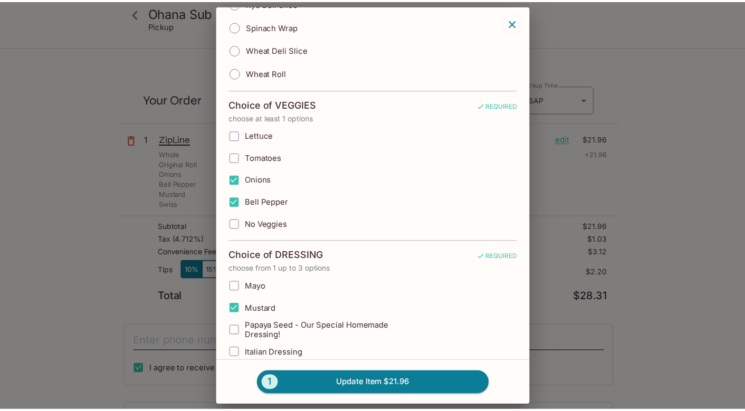
scroll to position [264, 0]
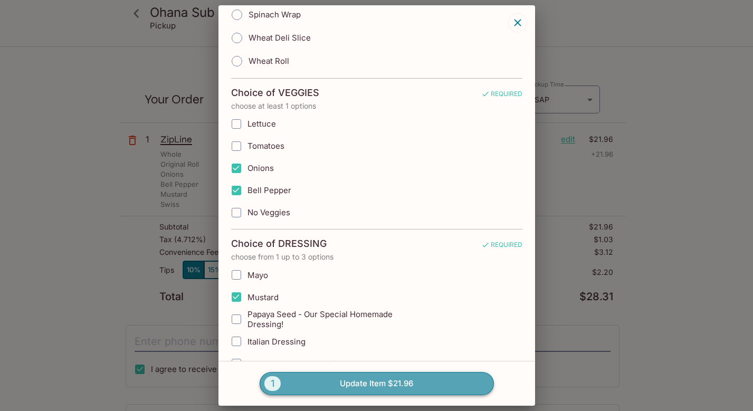
click at [272, 387] on span "1" at bounding box center [272, 383] width 16 height 15
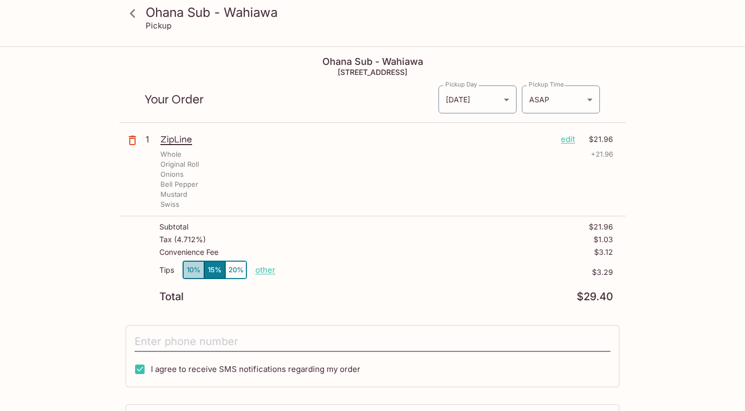
click at [193, 273] on button "10%" at bounding box center [193, 269] width 21 height 17
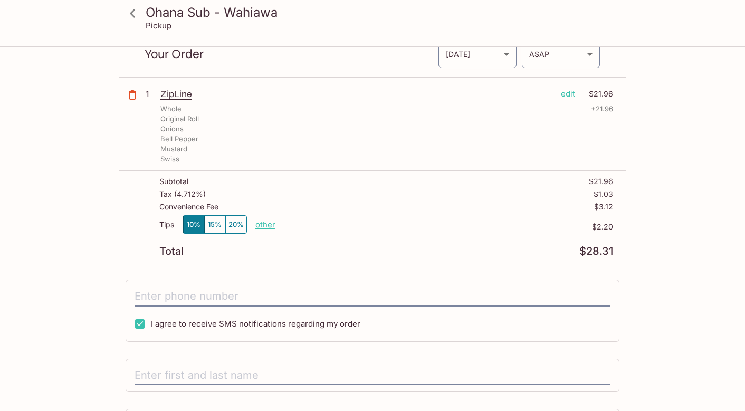
scroll to position [0, 0]
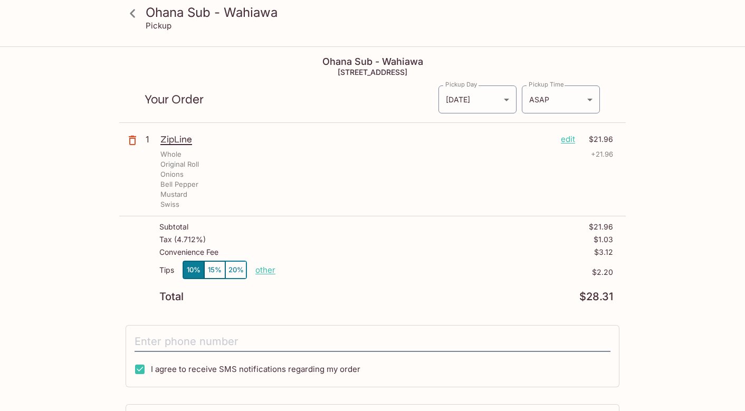
click at [134, 12] on icon at bounding box center [133, 13] width 18 height 18
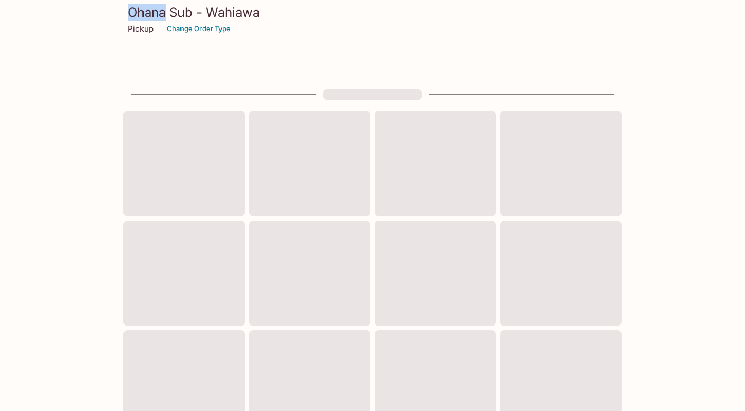
click at [134, 12] on h3 "Ohana Sub - Wahiawa" at bounding box center [373, 12] width 490 height 16
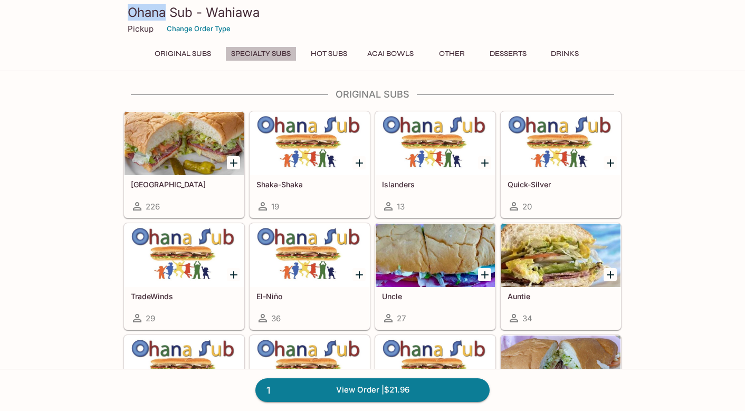
click at [261, 51] on button "Specialty Subs" at bounding box center [260, 53] width 71 height 15
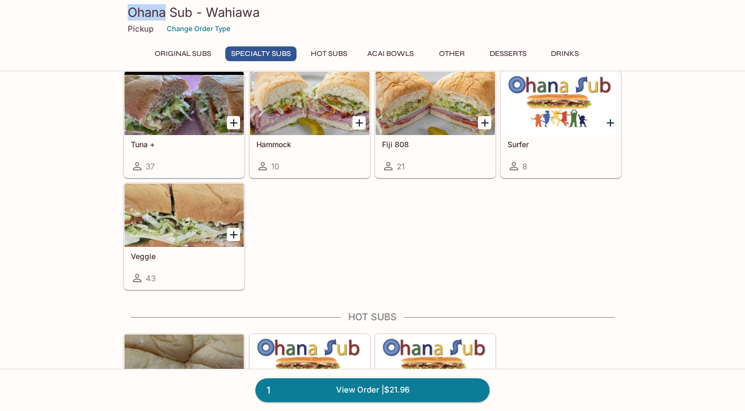
scroll to position [650, 0]
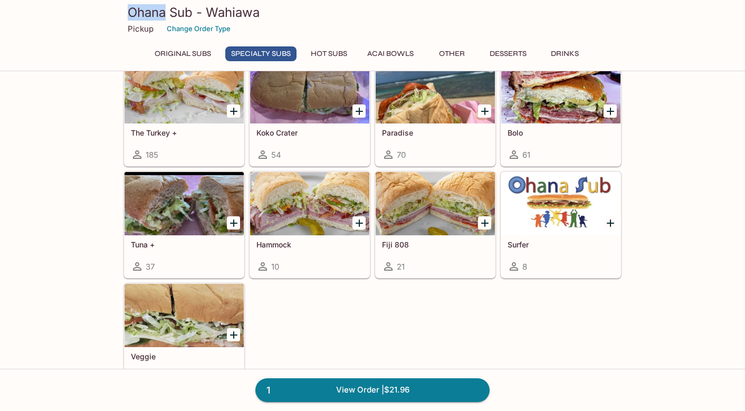
click at [194, 58] on button "Original Subs" at bounding box center [183, 53] width 68 height 15
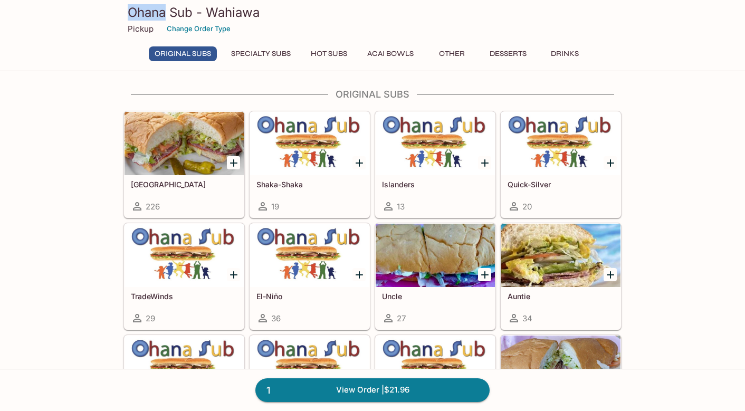
scroll to position [0, 0]
click at [196, 56] on button "Original Subs" at bounding box center [183, 53] width 68 height 15
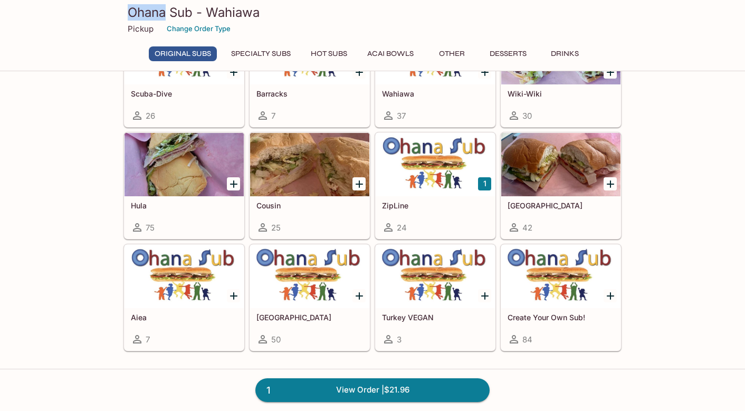
scroll to position [317, 0]
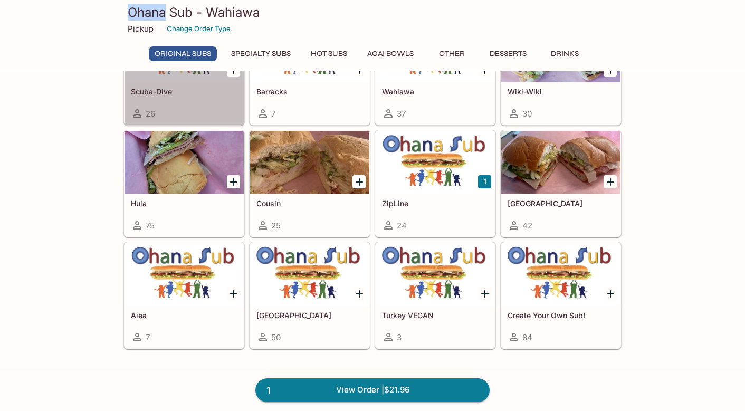
click at [187, 106] on div "Scuba-Dive 26" at bounding box center [184, 103] width 119 height 42
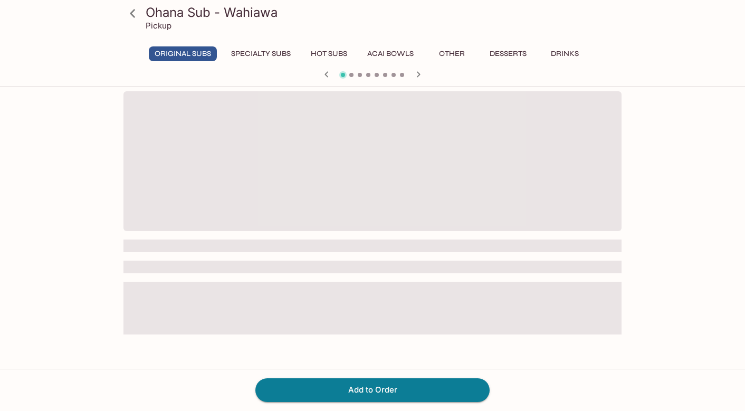
click at [187, 106] on span at bounding box center [373, 161] width 498 height 140
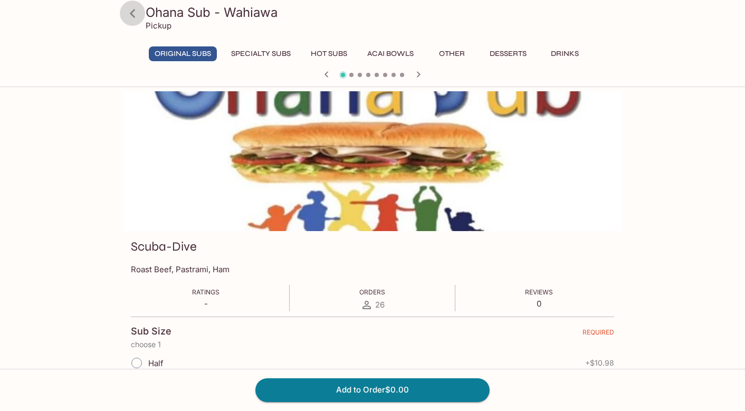
click at [131, 15] on icon at bounding box center [133, 13] width 18 height 18
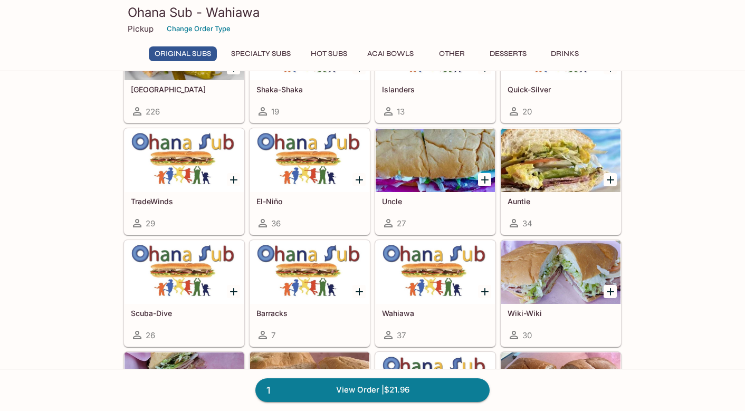
scroll to position [106, 0]
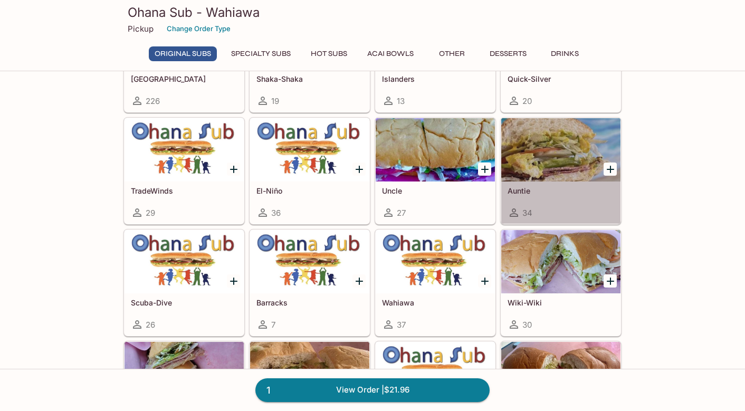
click at [547, 200] on div "Auntie 34" at bounding box center [561, 203] width 119 height 42
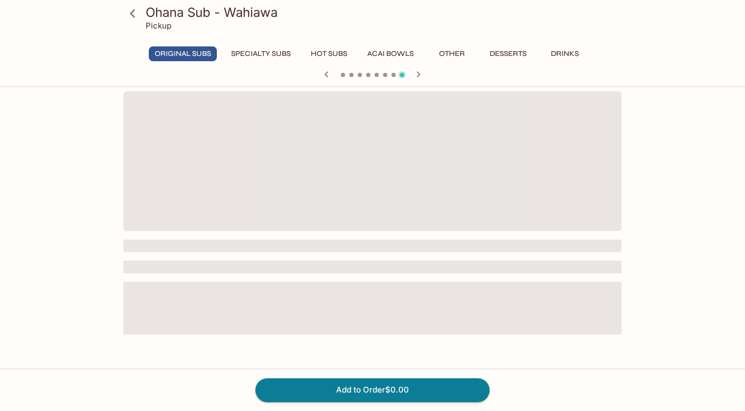
click at [547, 199] on span at bounding box center [373, 161] width 498 height 140
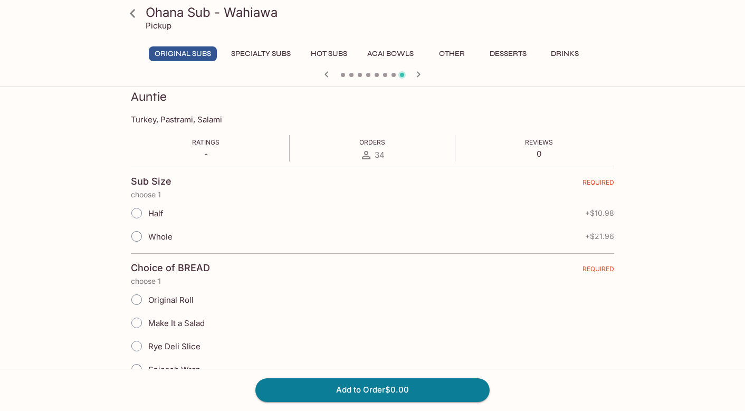
scroll to position [158, 0]
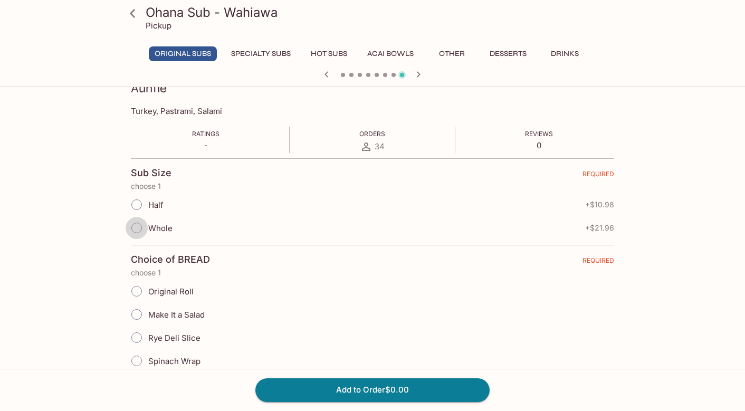
click at [133, 227] on input "Whole" at bounding box center [137, 228] width 22 height 22
radio input "true"
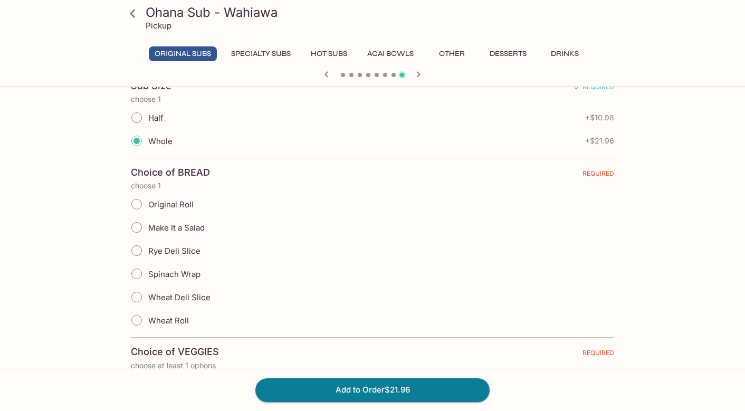
scroll to position [264, 0]
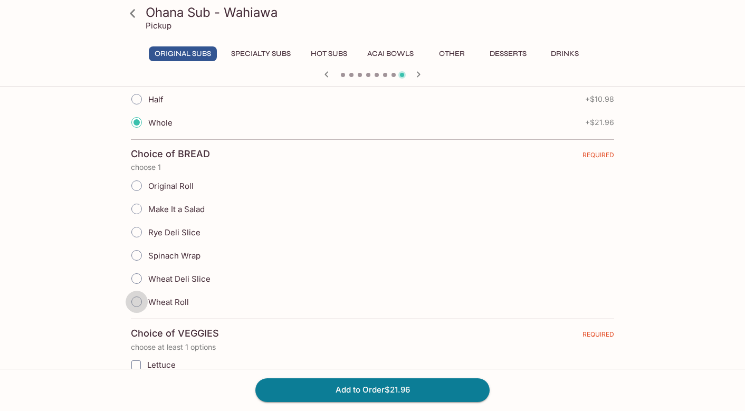
click at [139, 299] on input "Wheat Roll" at bounding box center [137, 302] width 22 height 22
radio input "true"
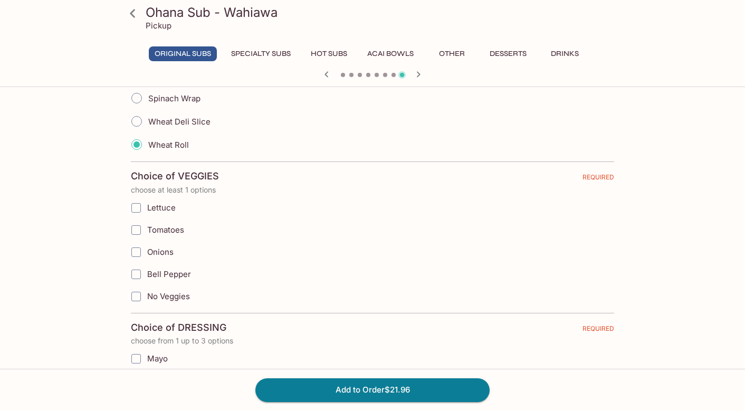
scroll to position [422, 0]
click at [136, 207] on input "Lettuce" at bounding box center [136, 206] width 21 height 21
checkbox input "true"
click at [137, 229] on input "Tomatoes" at bounding box center [136, 229] width 21 height 21
checkbox input "true"
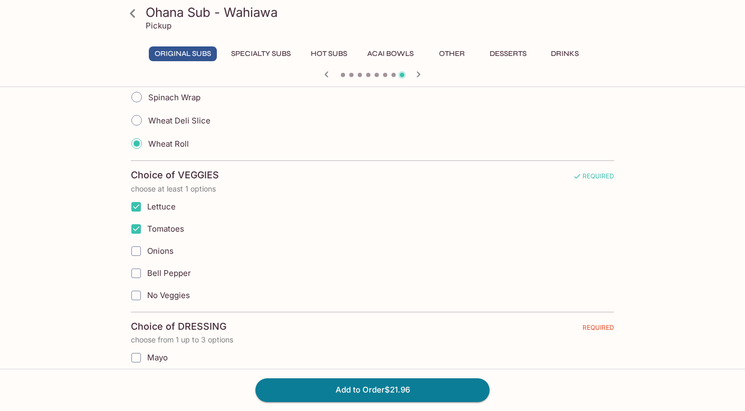
click at [136, 254] on input "Onions" at bounding box center [136, 251] width 21 height 21
checkbox input "true"
click at [132, 276] on input "Bell Pepper" at bounding box center [136, 273] width 21 height 21
checkbox input "true"
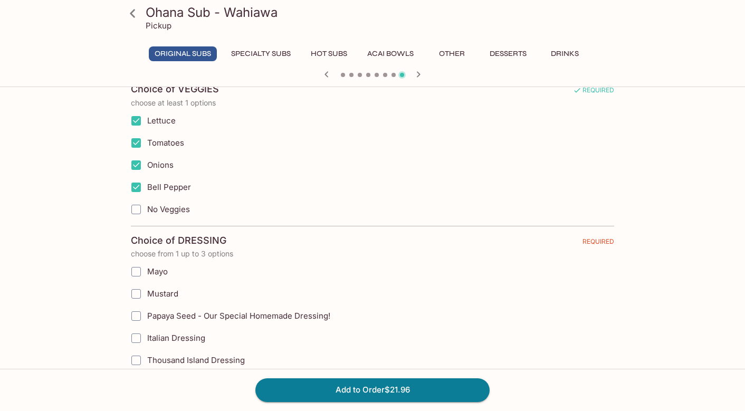
scroll to position [528, 0]
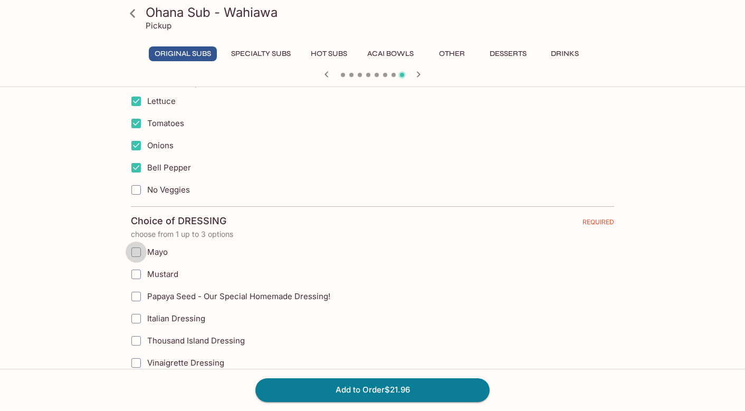
click at [137, 255] on input "Mayo" at bounding box center [136, 252] width 21 height 21
checkbox input "true"
click at [137, 276] on input "Mustard" at bounding box center [136, 274] width 21 height 21
checkbox input "true"
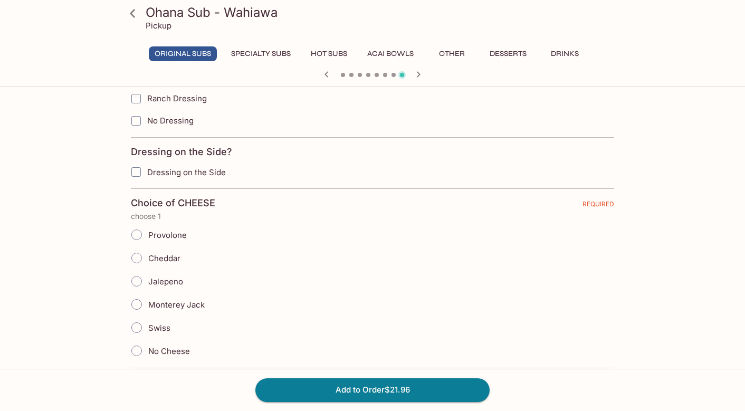
scroll to position [845, 0]
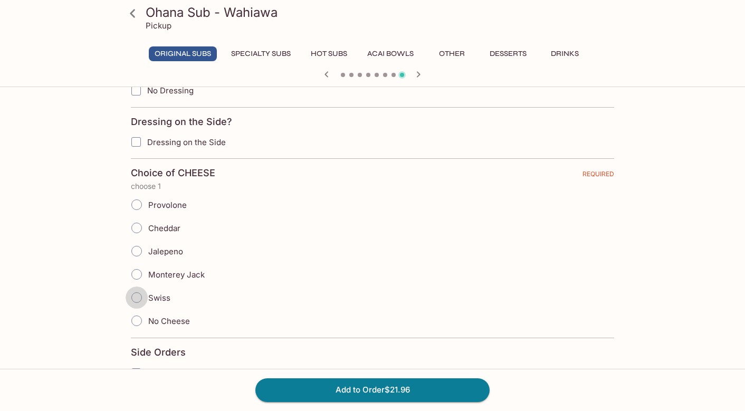
click at [138, 299] on input "Swiss" at bounding box center [137, 298] width 22 height 22
radio input "true"
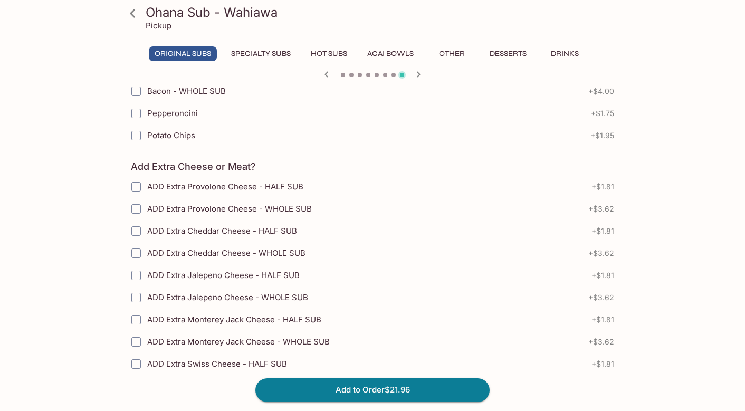
scroll to position [1267, 0]
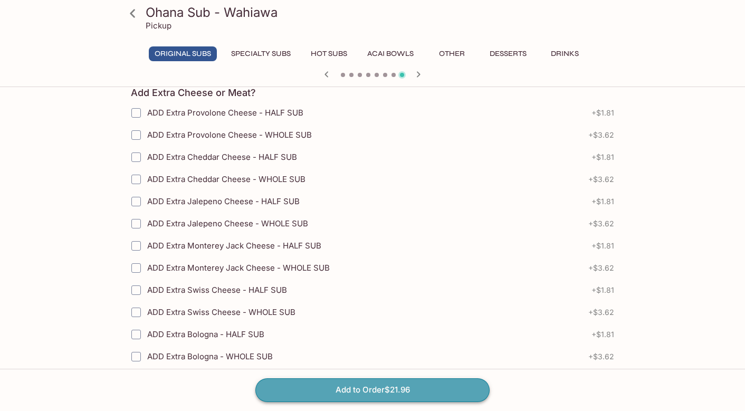
click at [360, 391] on button "Add to Order $21.96" at bounding box center [373, 390] width 234 height 23
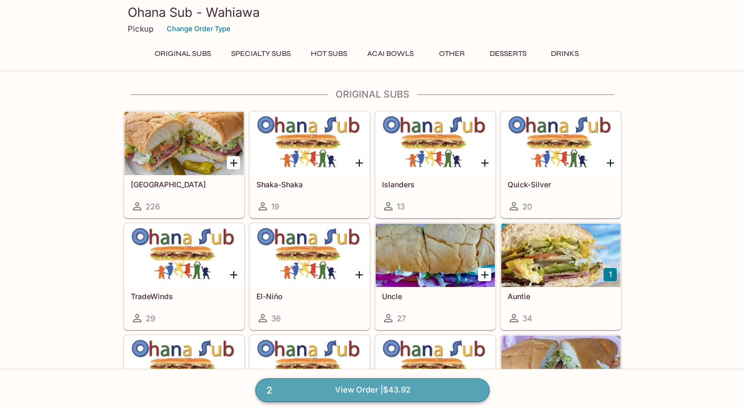
click at [360, 391] on link "2 View Order | $43.92" at bounding box center [373, 390] width 234 height 23
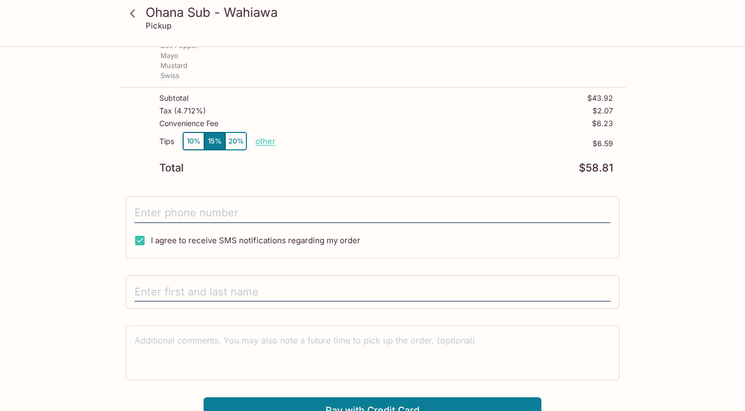
scroll to position [261, 0]
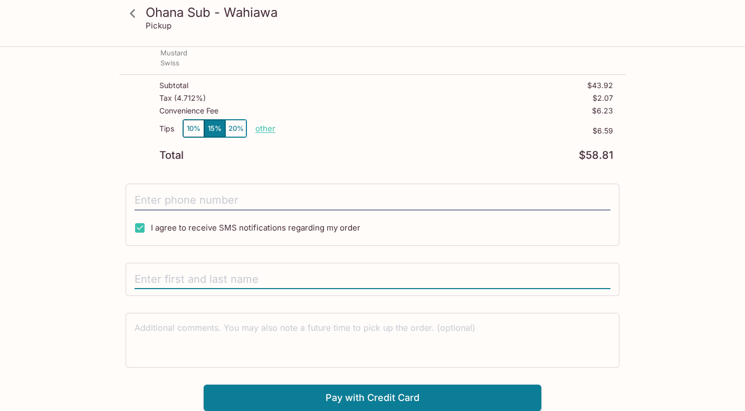
click at [265, 280] on input "text" at bounding box center [373, 280] width 476 height 20
type input "[PERSON_NAME]"
click at [329, 399] on button "Pay with Credit Card" at bounding box center [373, 398] width 338 height 26
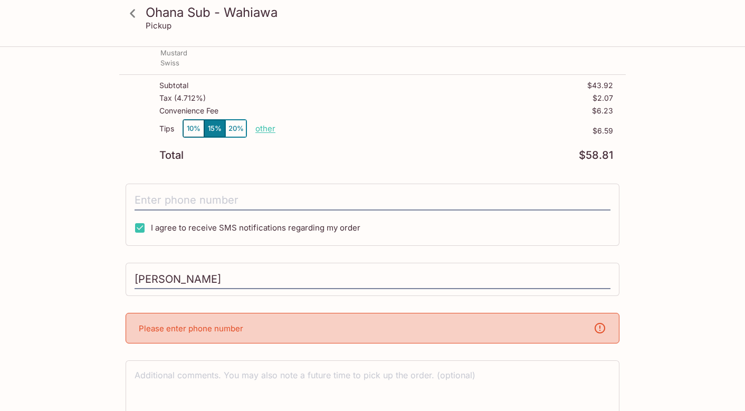
click at [297, 331] on div "Please enter phone number" at bounding box center [373, 328] width 494 height 31
click at [283, 322] on div "Please enter phone number" at bounding box center [373, 328] width 494 height 31
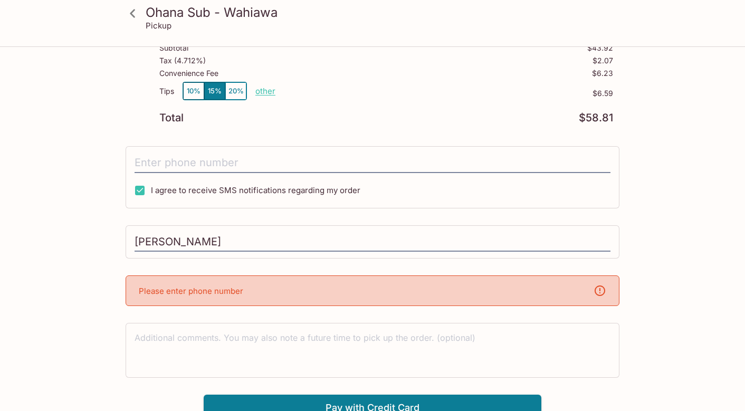
scroll to position [308, 0]
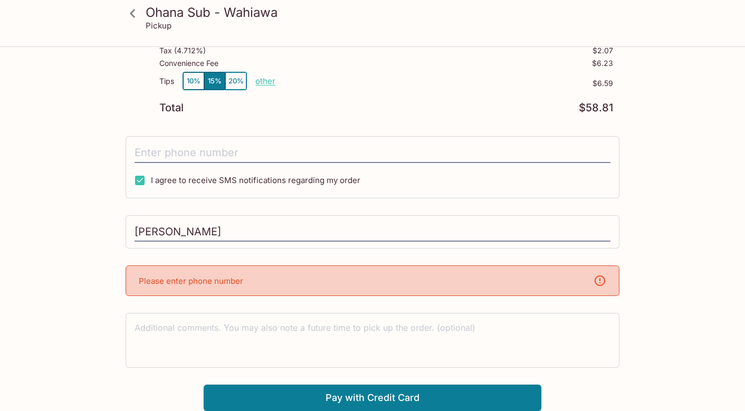
click at [221, 284] on p "Please enter phone number" at bounding box center [191, 281] width 105 height 10
click at [576, 281] on div "Please enter phone number" at bounding box center [373, 281] width 494 height 31
click at [516, 285] on div "Please enter phone number" at bounding box center [373, 281] width 494 height 31
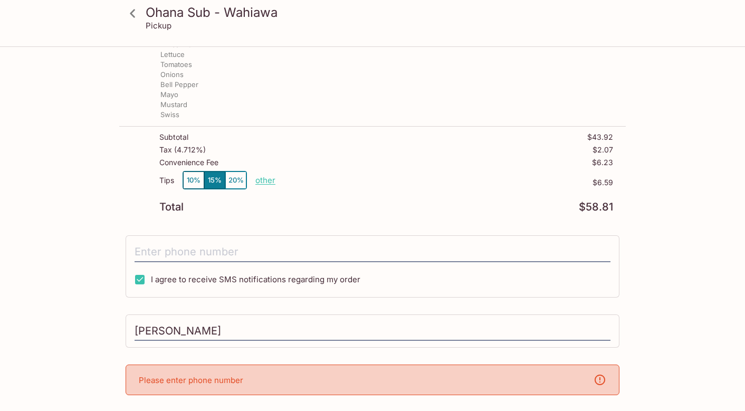
scroll to position [203, 0]
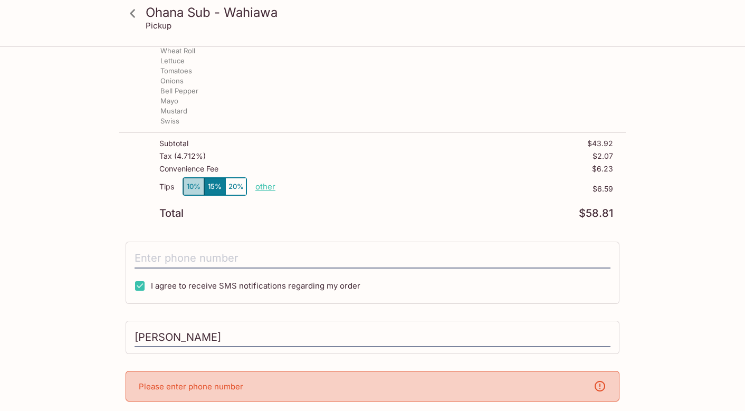
click at [197, 187] on button "10%" at bounding box center [193, 186] width 21 height 17
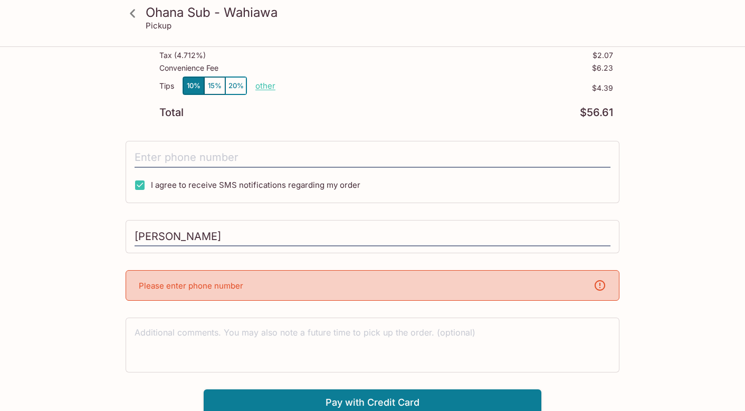
scroll to position [308, 0]
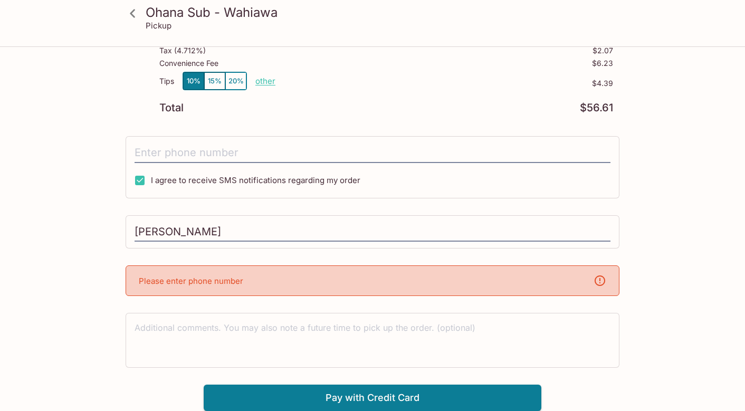
drag, startPoint x: 181, startPoint y: 293, endPoint x: 250, endPoint y: 255, distance: 78.5
click at [182, 292] on div "Please enter phone number" at bounding box center [373, 281] width 494 height 31
click at [260, 230] on input "[PERSON_NAME]" at bounding box center [373, 232] width 476 height 20
click at [242, 151] on input "tel" at bounding box center [373, 153] width 476 height 20
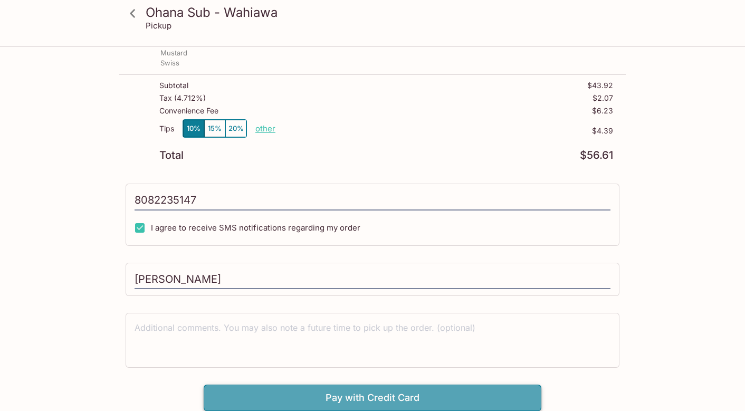
click at [307, 402] on button "Pay with Credit Card" at bounding box center [373, 398] width 338 height 26
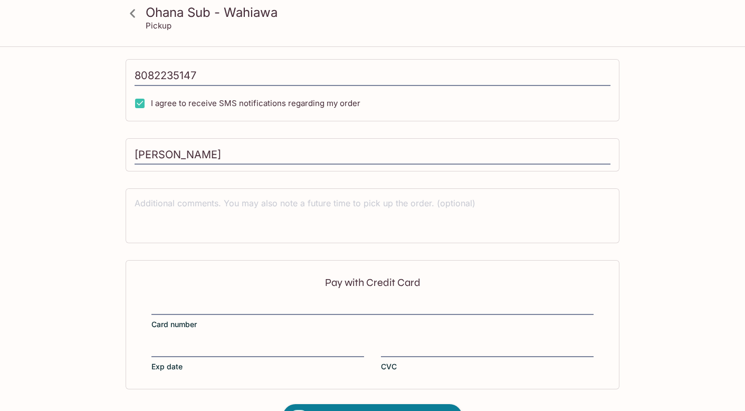
type input "[PHONE_NUMBER]"
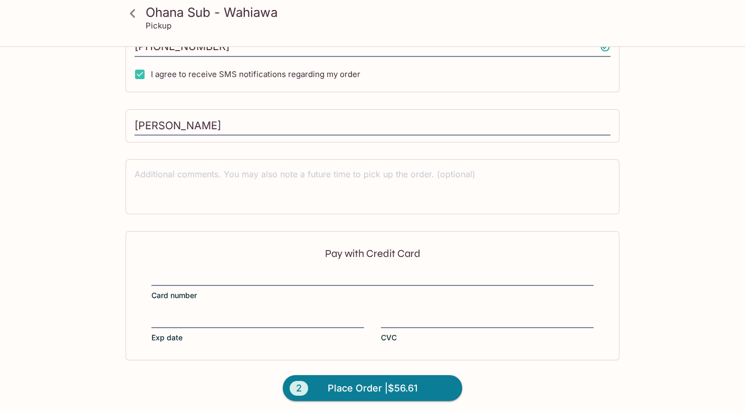
scroll to position [419, 0]
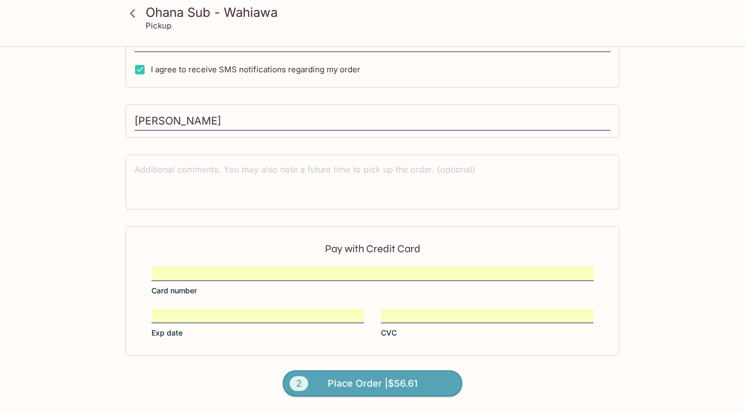
click at [338, 387] on span "Place Order | $56.61" at bounding box center [373, 383] width 90 height 17
